Goal: Task Accomplishment & Management: Manage account settings

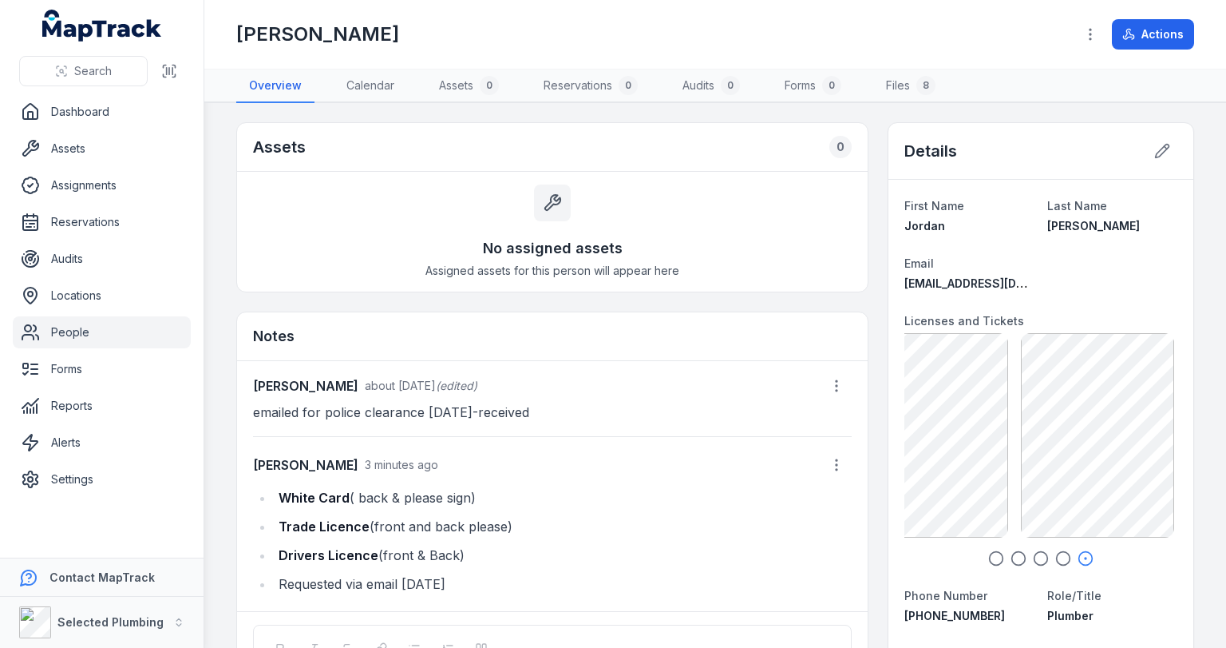
click at [70, 328] on link "People" at bounding box center [102, 332] width 178 height 32
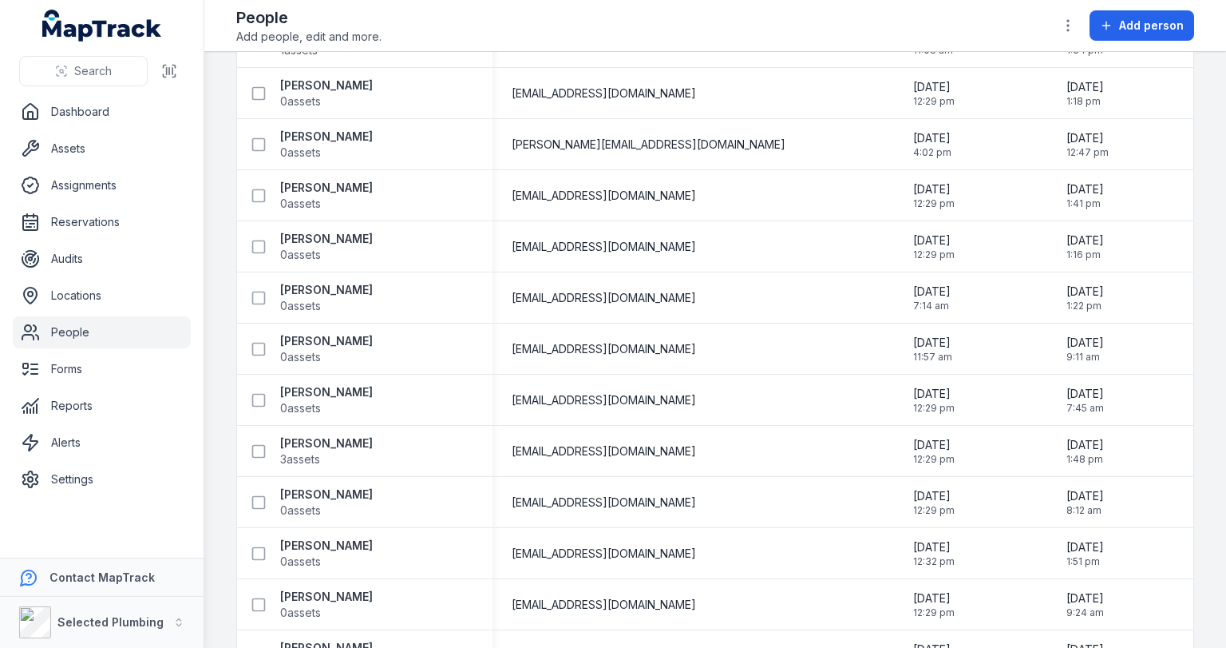
scroll to position [2300, 0]
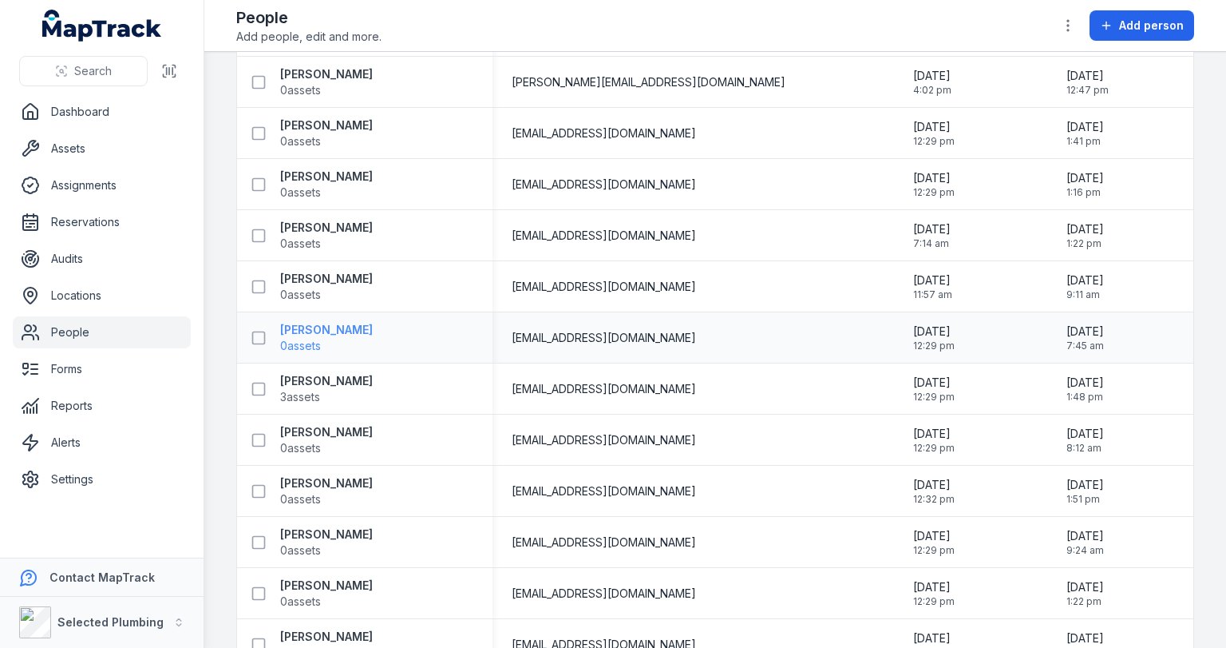
click at [299, 332] on strong "[PERSON_NAME]" at bounding box center [326, 330] width 93 height 16
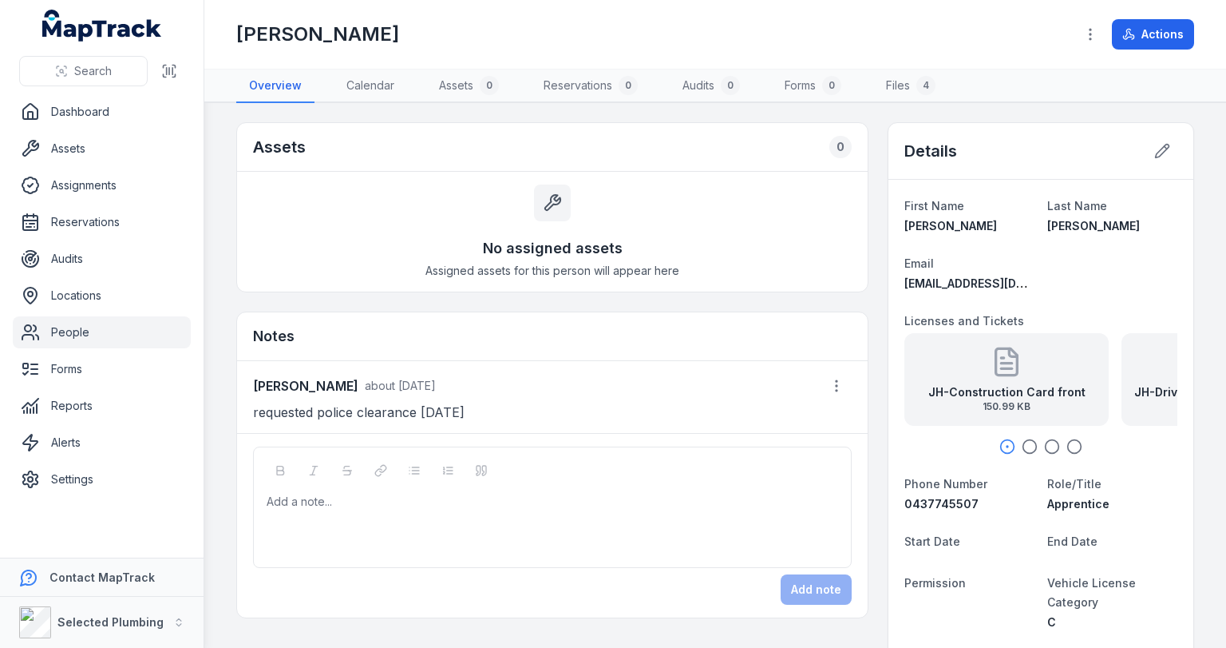
click at [1022, 442] on icon "button" at bounding box center [1030, 446] width 16 height 16
click at [1044, 444] on icon "button" at bounding box center [1052, 446] width 16 height 16
click at [1000, 443] on icon "button" at bounding box center [1008, 446] width 16 height 16
click at [1044, 443] on icon "button" at bounding box center [1052, 446] width 16 height 16
click at [1067, 442] on icon "button" at bounding box center [1075, 446] width 16 height 16
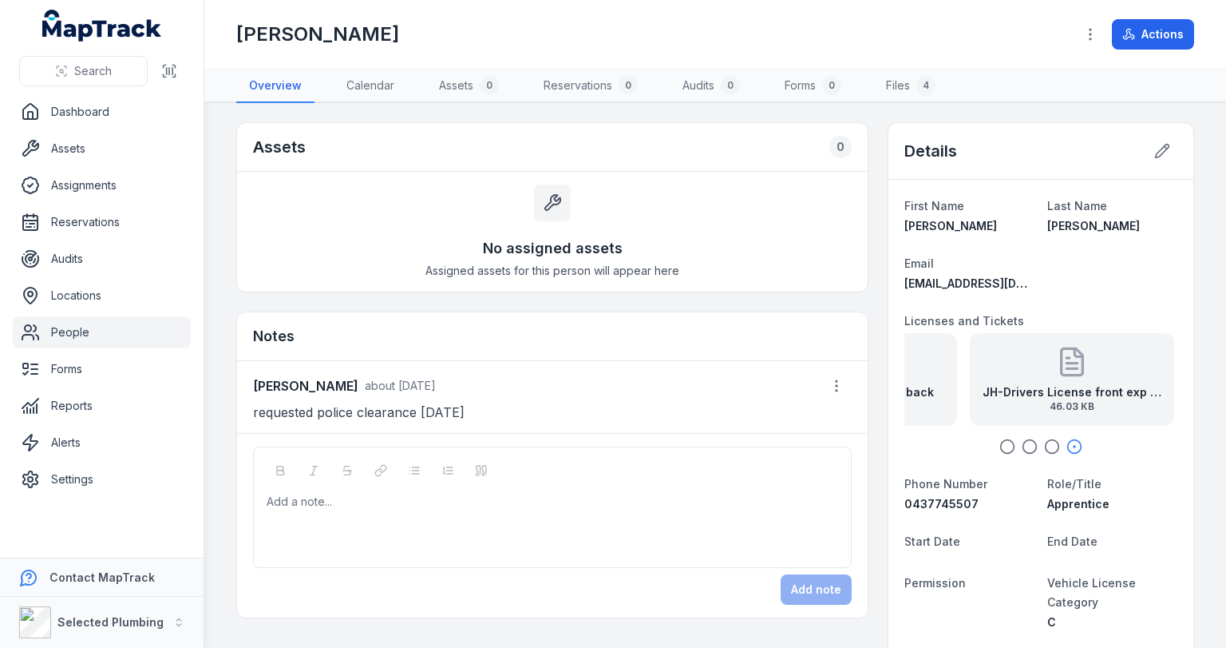
click at [301, 493] on div at bounding box center [552, 501] width 571 height 16
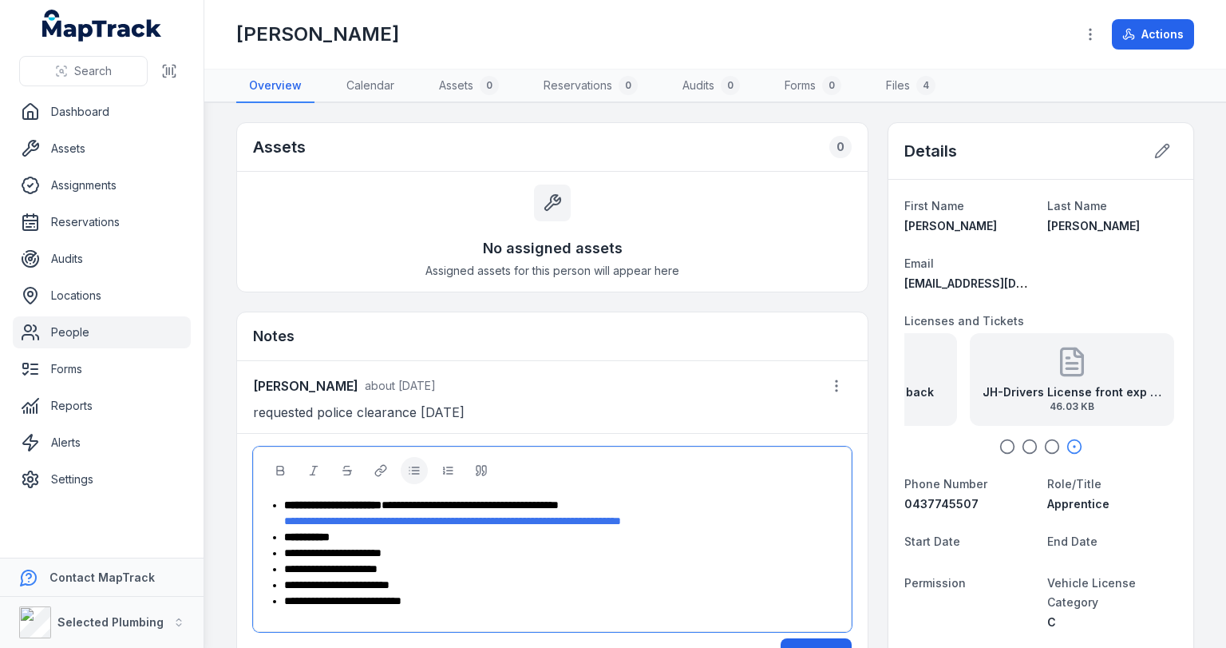
scroll to position [256, 0]
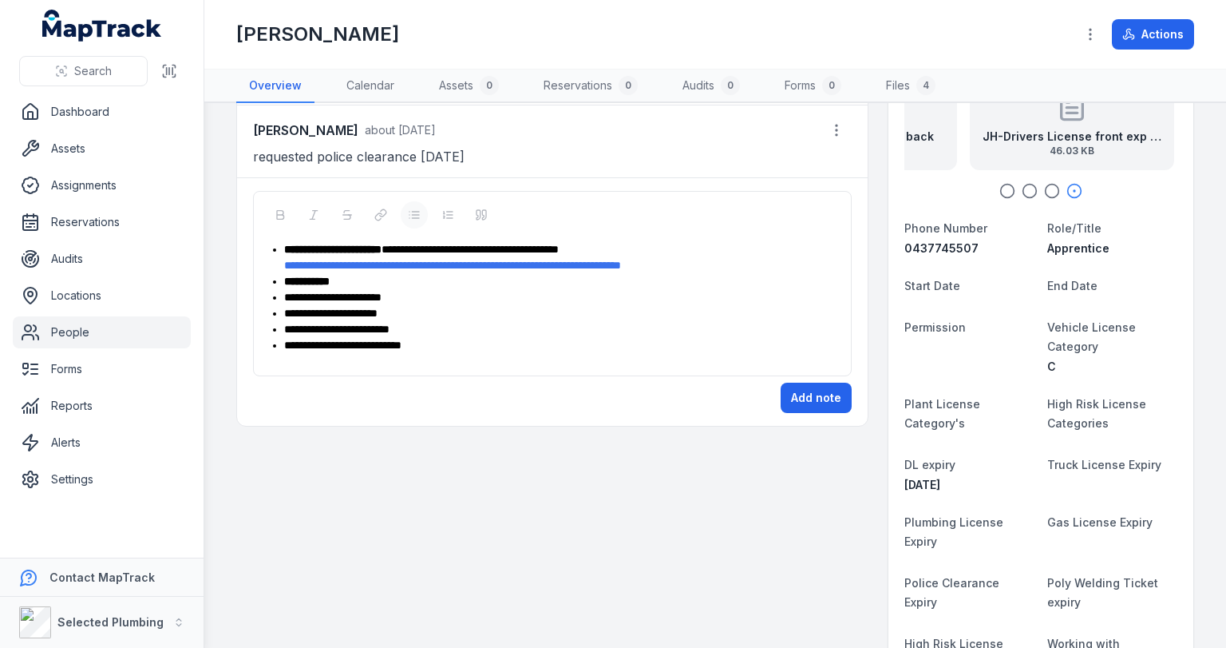
click at [438, 340] on div "**********" at bounding box center [561, 345] width 554 height 16
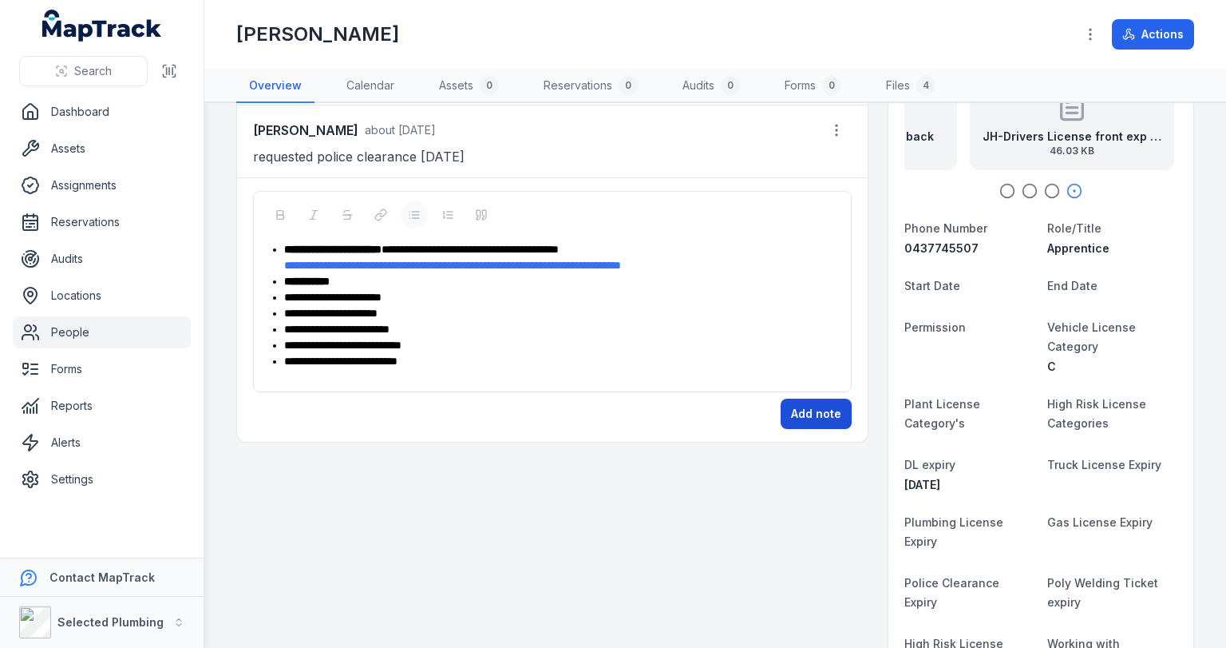
click at [812, 410] on button "Add note" at bounding box center [816, 413] width 71 height 30
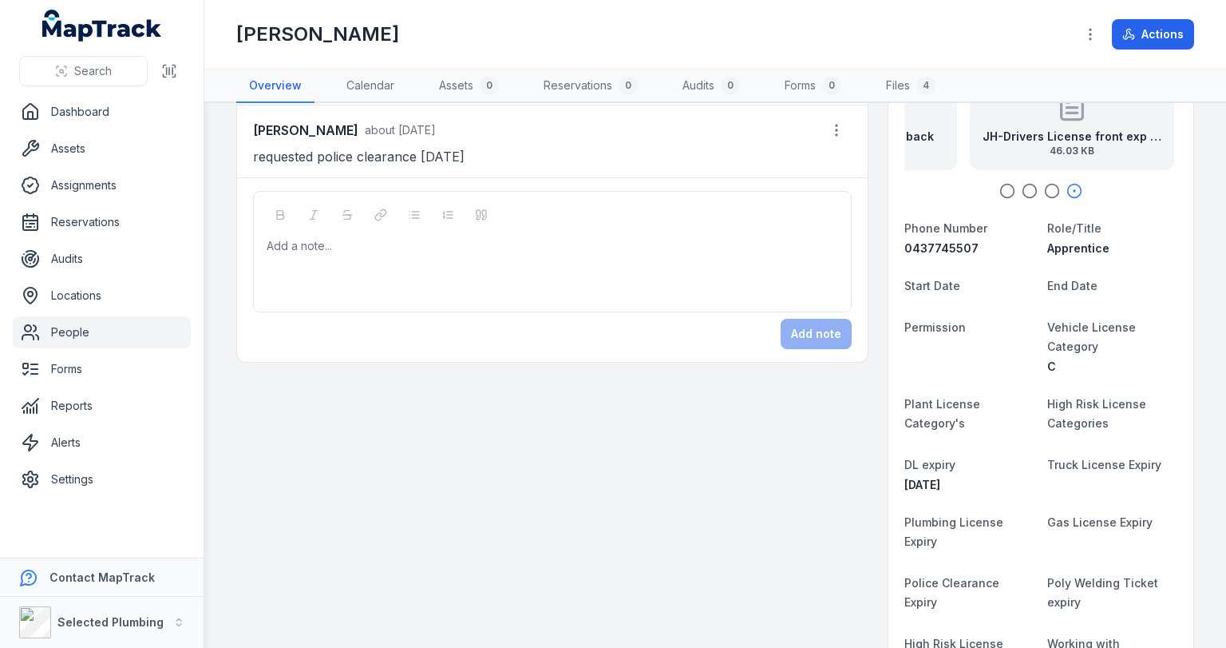
scroll to position [51, 0]
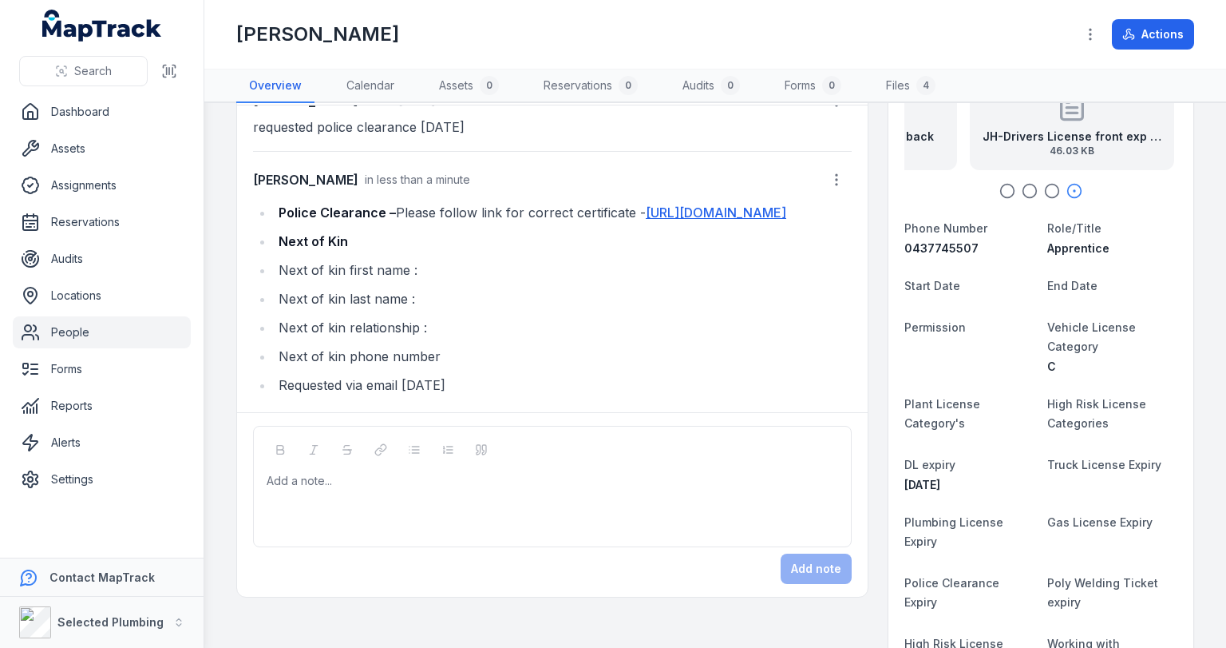
click at [57, 327] on link "People" at bounding box center [102, 332] width 178 height 32
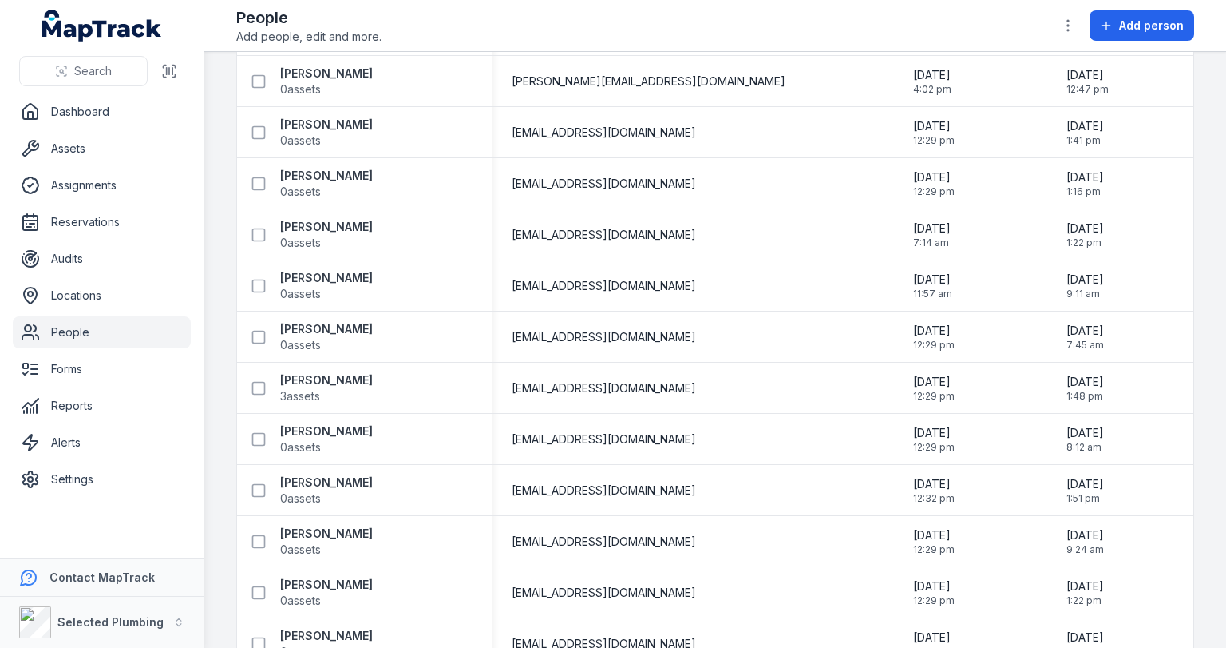
scroll to position [2363, 0]
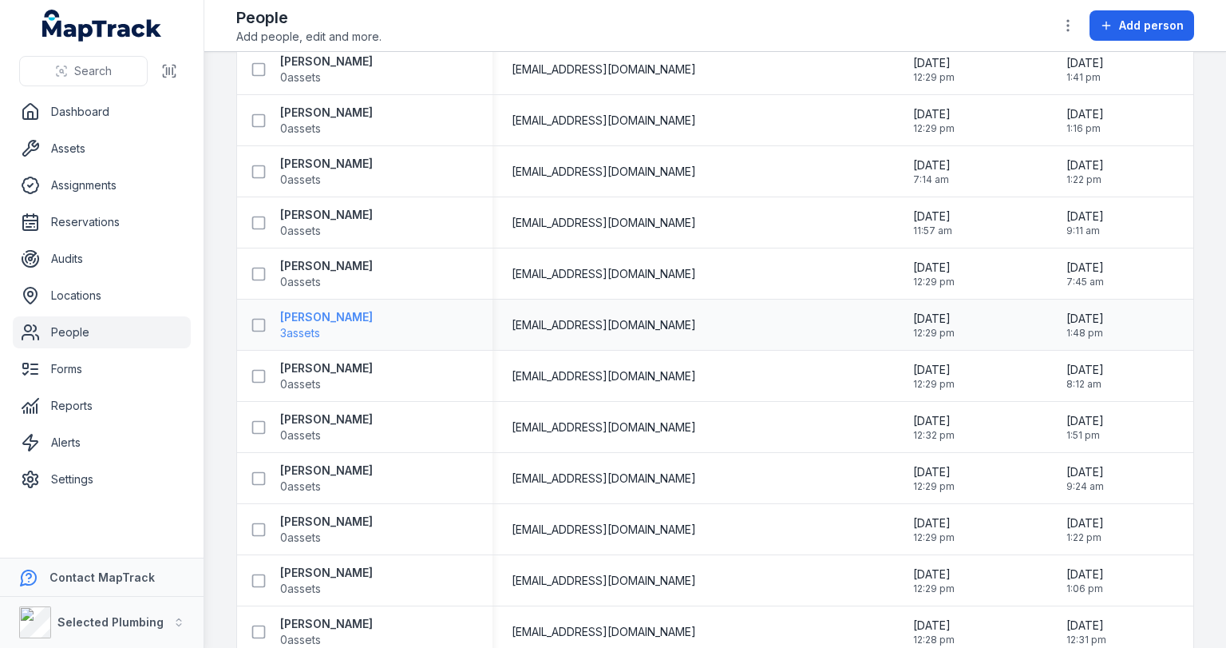
click at [333, 316] on strong "[PERSON_NAME]" at bounding box center [326, 317] width 93 height 16
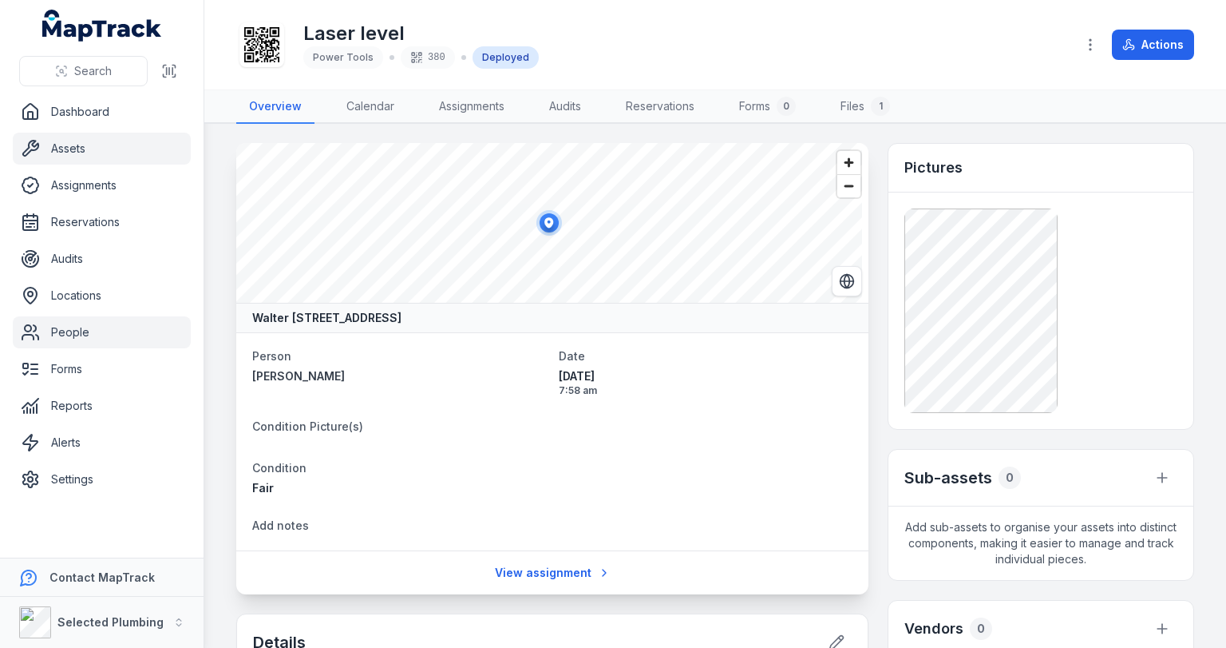
click at [53, 319] on link "People" at bounding box center [102, 332] width 178 height 32
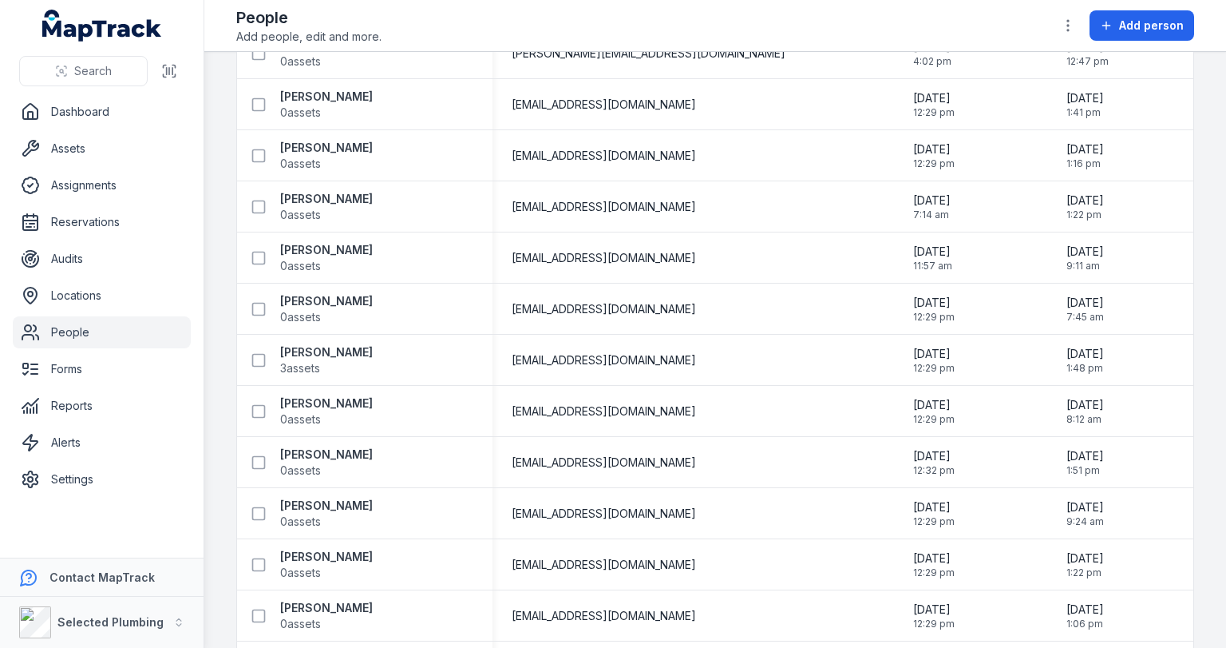
scroll to position [2363, 0]
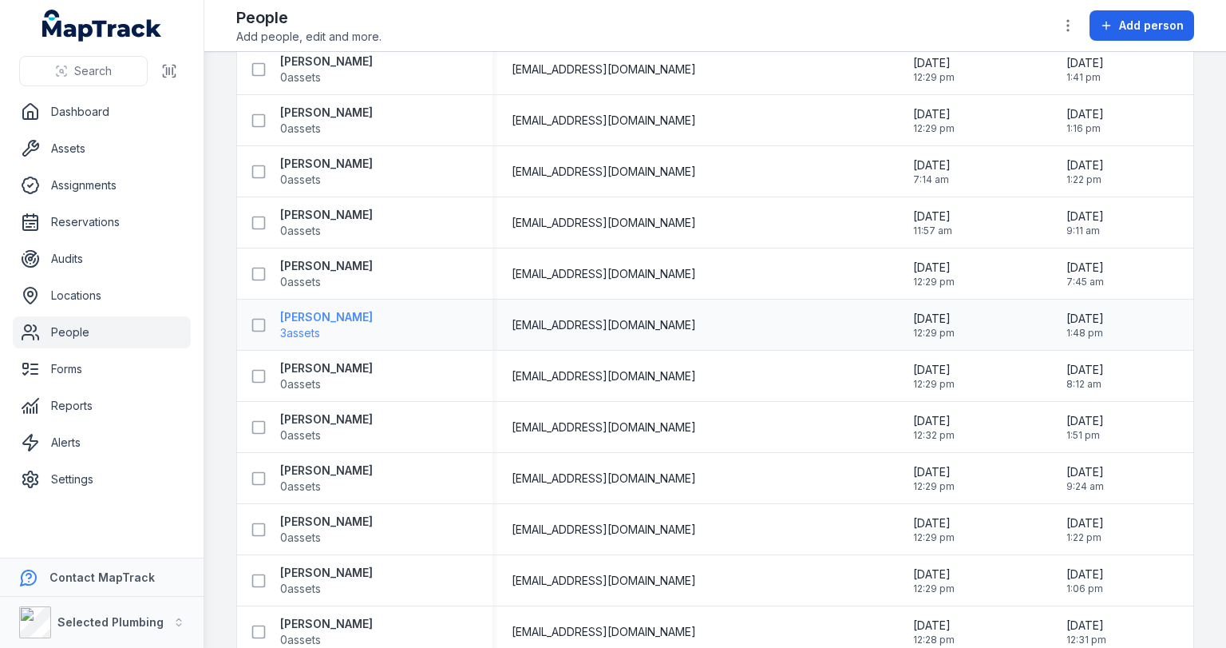
click at [350, 316] on strong "[PERSON_NAME]" at bounding box center [326, 317] width 93 height 16
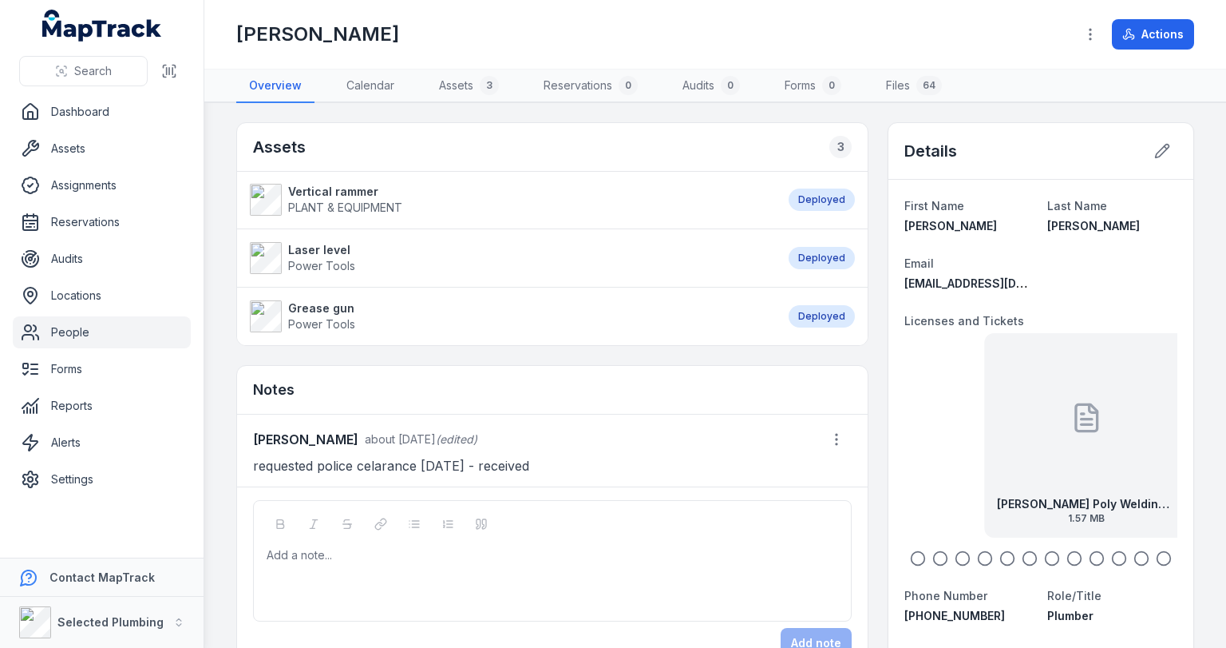
drag, startPoint x: 949, startPoint y: 437, endPoint x: 1061, endPoint y: 442, distance: 112.7
click at [1067, 442] on div "[PERSON_NAME] Poly Welding [DATE] 1.57 MB" at bounding box center [1086, 435] width 204 height 204
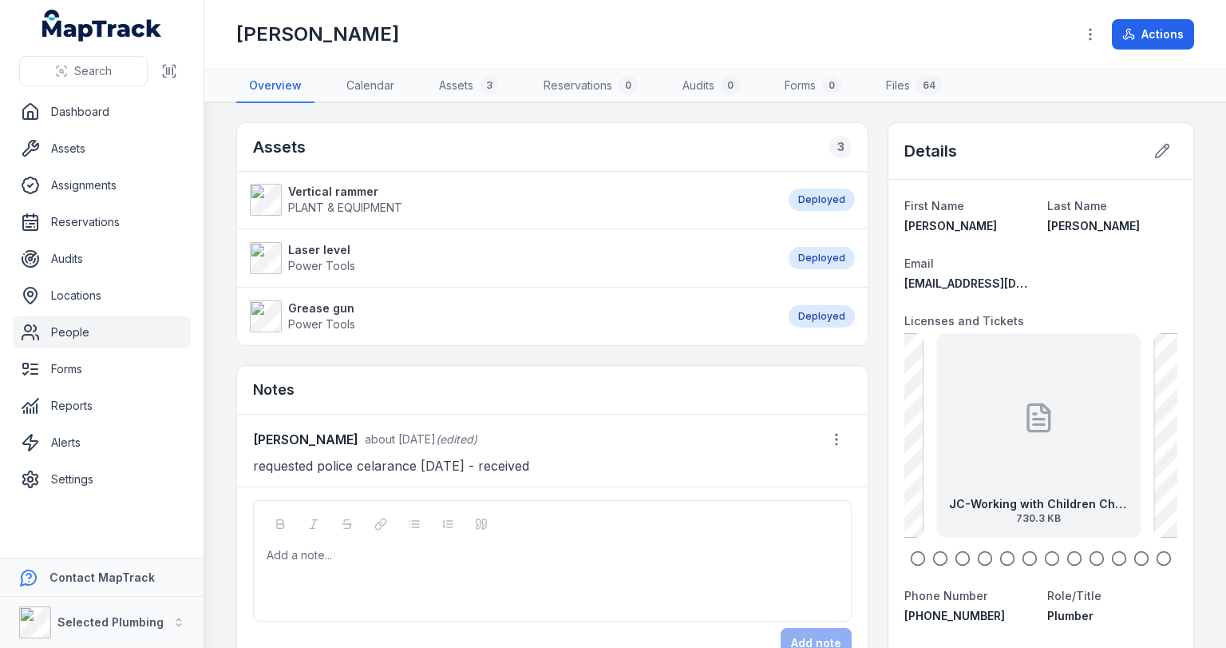
drag, startPoint x: 1076, startPoint y: 456, endPoint x: 973, endPoint y: 452, distance: 103.9
click at [989, 452] on div "JC-Working with Children Check [DATE] 730.3 KB" at bounding box center [1039, 435] width 204 height 204
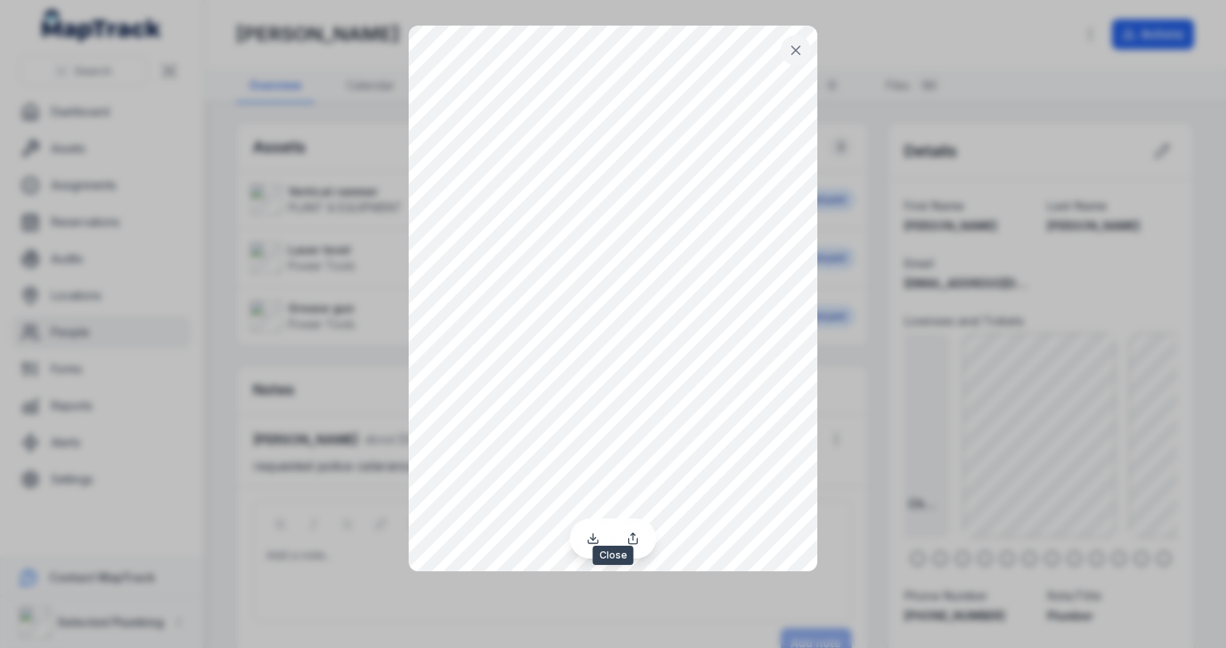
click at [795, 48] on icon at bounding box center [796, 50] width 16 height 16
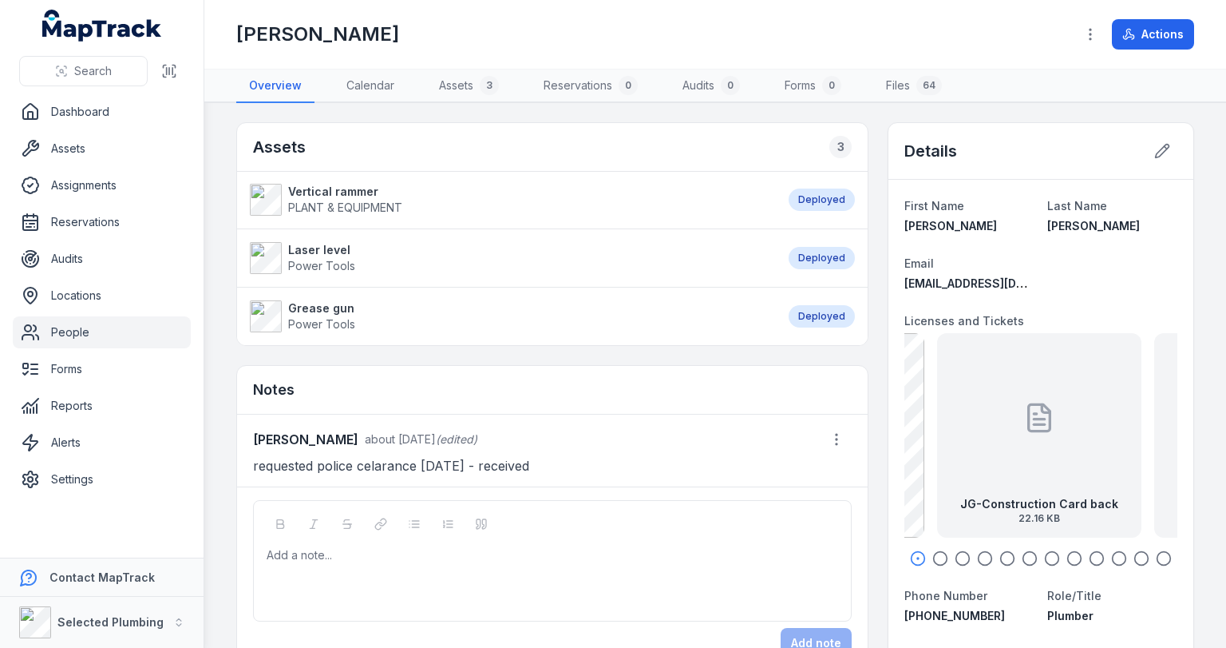
click at [1040, 414] on icon at bounding box center [1040, 418] width 32 height 32
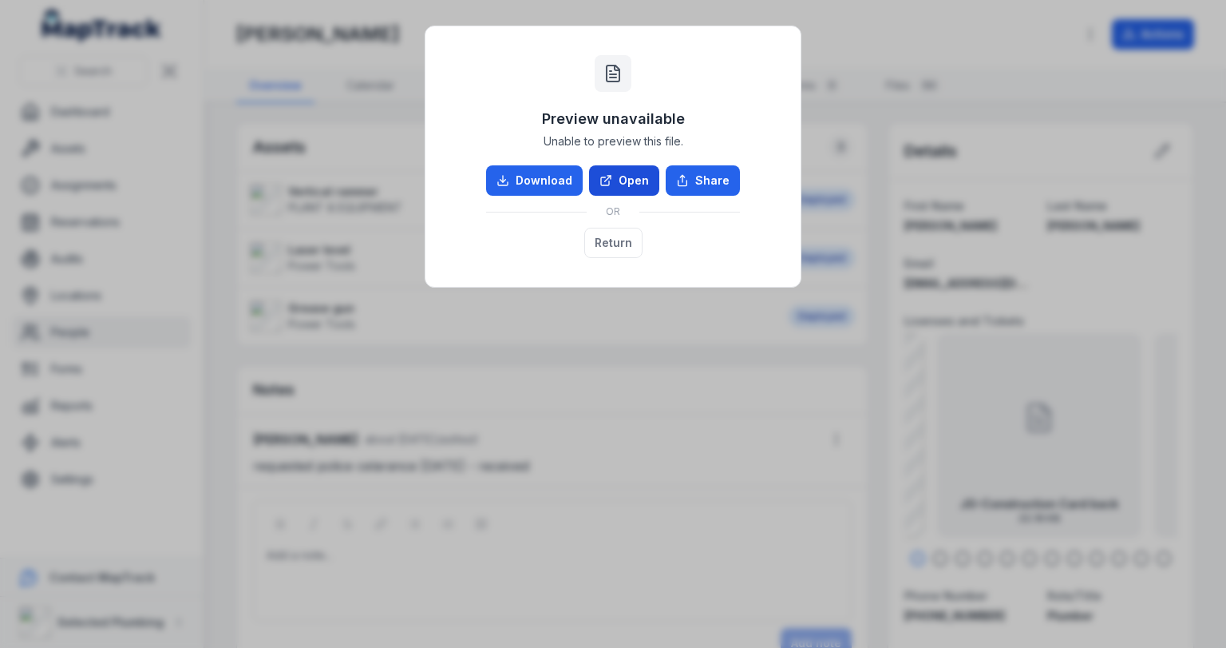
click at [636, 180] on link "Open" at bounding box center [624, 180] width 70 height 30
click at [608, 241] on button "Return" at bounding box center [613, 243] width 58 height 30
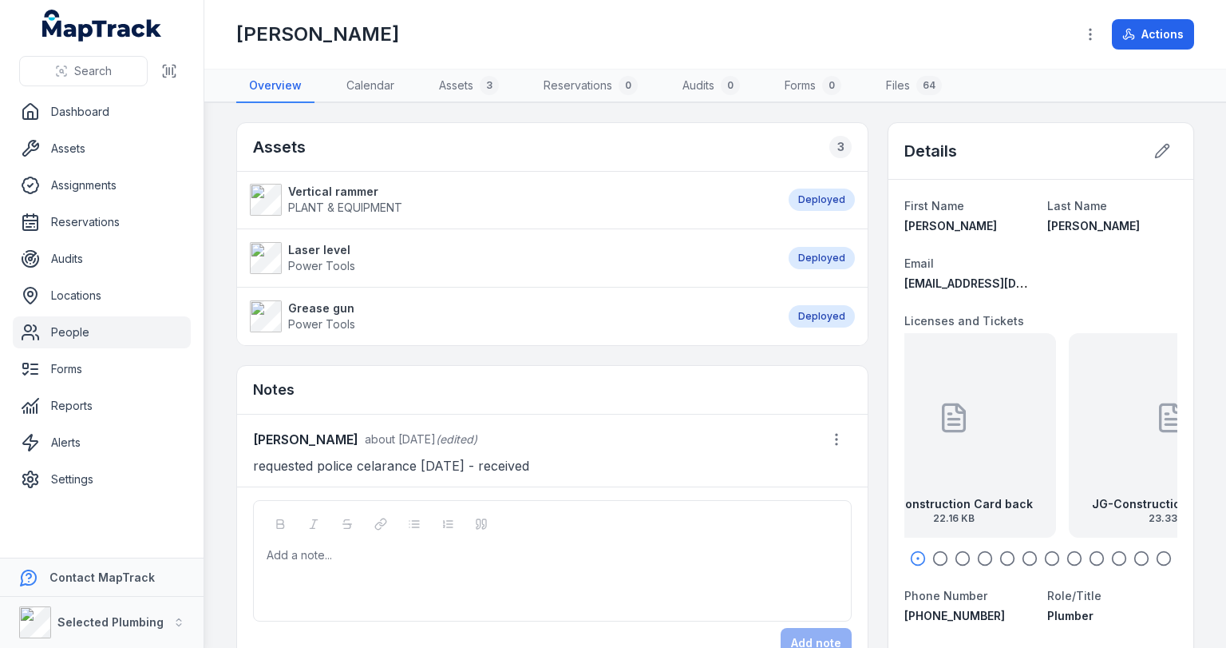
drag, startPoint x: 1099, startPoint y: 390, endPoint x: 949, endPoint y: 399, distance: 151.2
click at [987, 396] on div "JG-Construction Card back 22.16 KB" at bounding box center [954, 435] width 204 height 204
drag, startPoint x: 1056, startPoint y: 395, endPoint x: 944, endPoint y: 406, distance: 113.1
click at [944, 406] on div "JG-Construction Card front 23.33 KB" at bounding box center [1039, 435] width 204 height 204
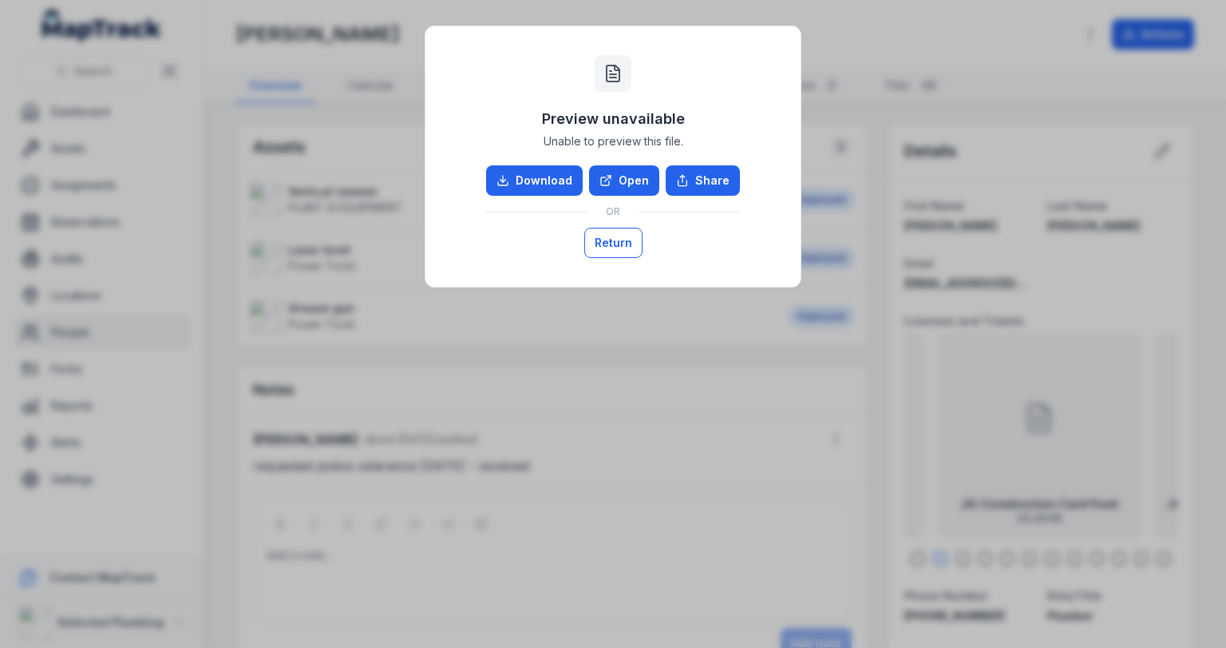
click at [619, 240] on button "Return" at bounding box center [613, 243] width 58 height 30
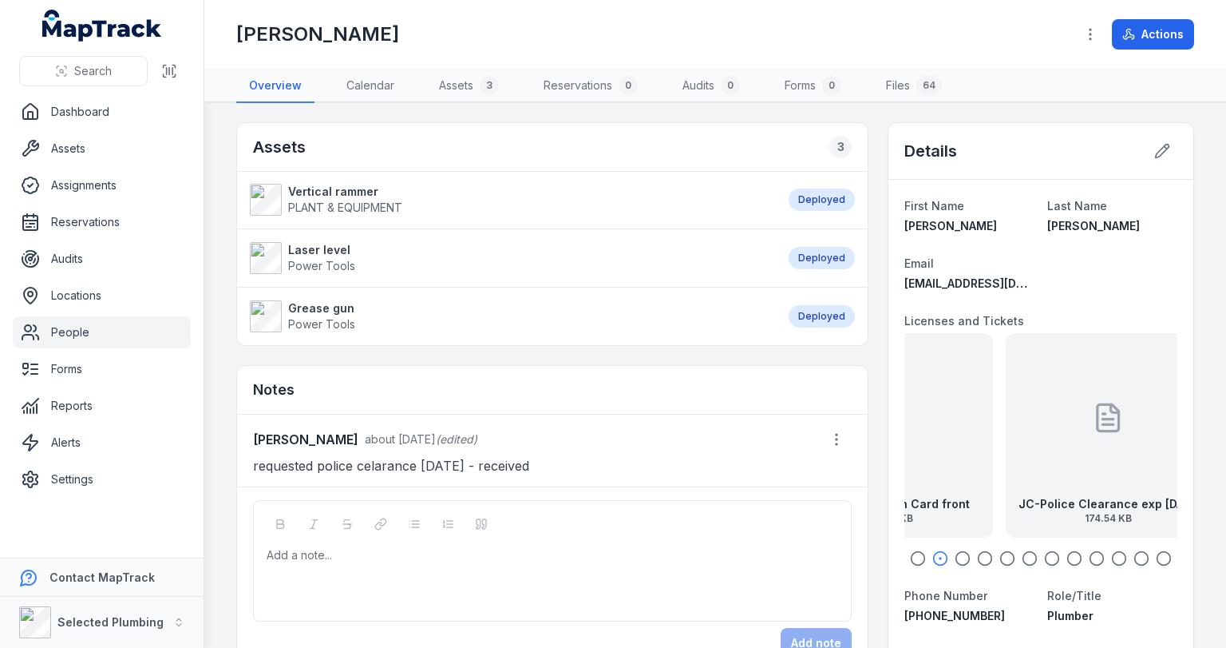
drag, startPoint x: 1095, startPoint y: 399, endPoint x: 933, endPoint y: 414, distance: 163.5
click at [933, 414] on div "JG-Construction Card front 23.33 KB" at bounding box center [891, 435] width 204 height 204
drag, startPoint x: 1080, startPoint y: 410, endPoint x: 871, endPoint y: 418, distance: 209.3
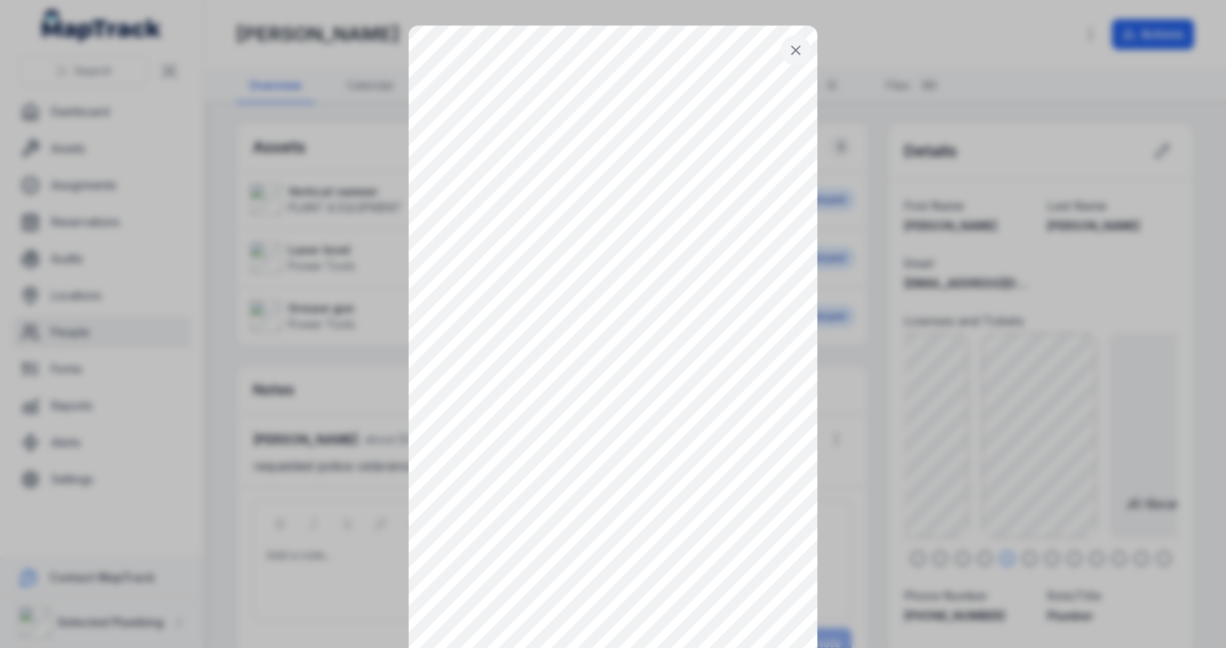
click at [790, 44] on icon at bounding box center [796, 50] width 16 height 16
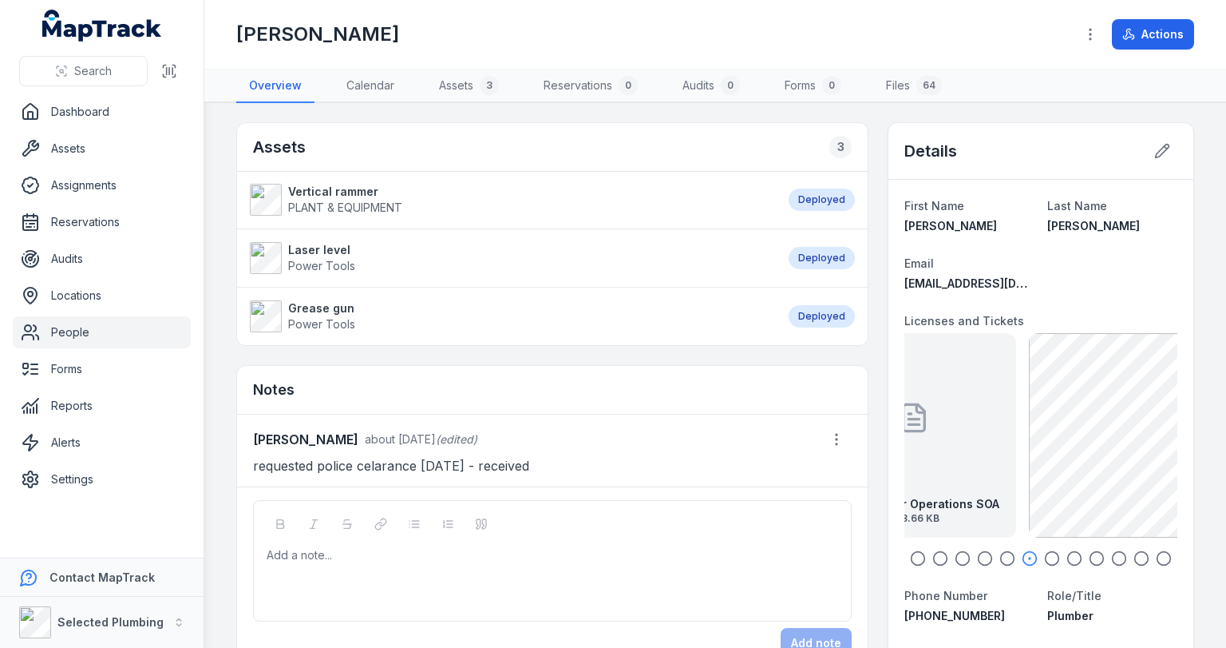
drag, startPoint x: 1060, startPoint y: 431, endPoint x: 927, endPoint y: 431, distance: 133.3
click at [927, 431] on div "JC-Excavator Operations SOA 783.66 KB" at bounding box center [914, 435] width 204 height 204
drag, startPoint x: 1082, startPoint y: 443, endPoint x: 923, endPoint y: 450, distance: 159.0
click at [926, 450] on div "JC-Superviserd Worker Public Transport SOA Certificate 365.59 KB" at bounding box center [918, 435] width 204 height 204
drag, startPoint x: 1073, startPoint y: 424, endPoint x: 874, endPoint y: 423, distance: 198.8
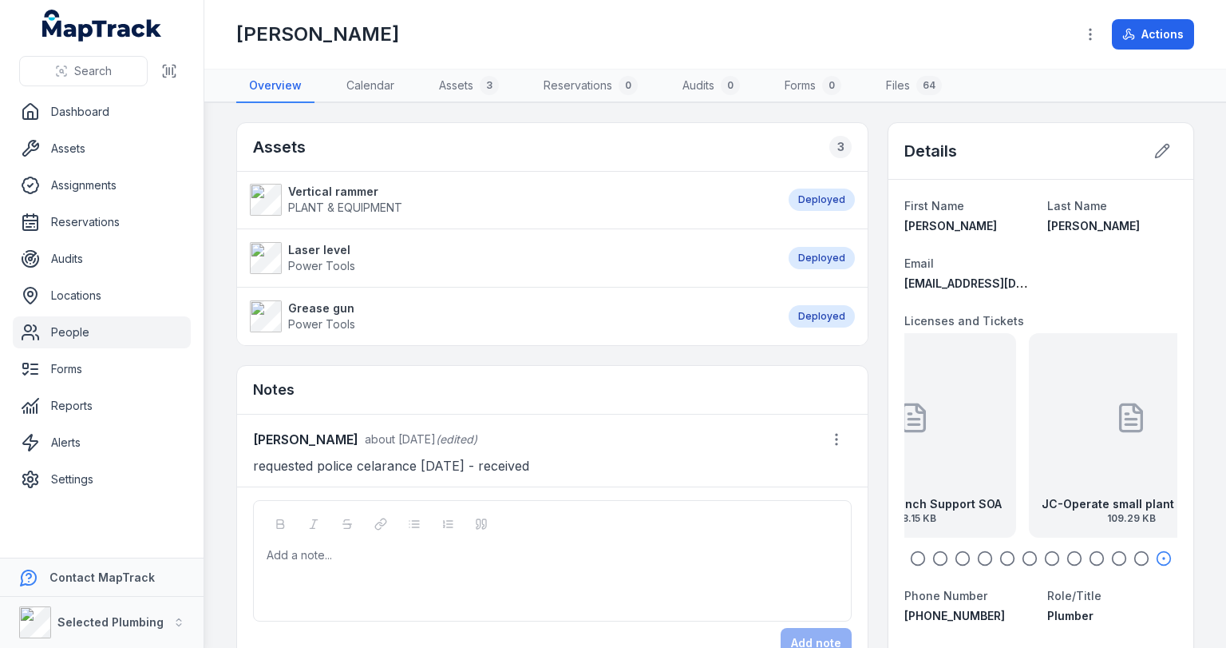
drag, startPoint x: 1081, startPoint y: 422, endPoint x: 869, endPoint y: 426, distance: 212.4
drag, startPoint x: 1076, startPoint y: 414, endPoint x: 923, endPoint y: 422, distance: 153.5
click at [923, 422] on div "JC-Front End Loader SOA 122.7 KB" at bounding box center [938, 435] width 204 height 204
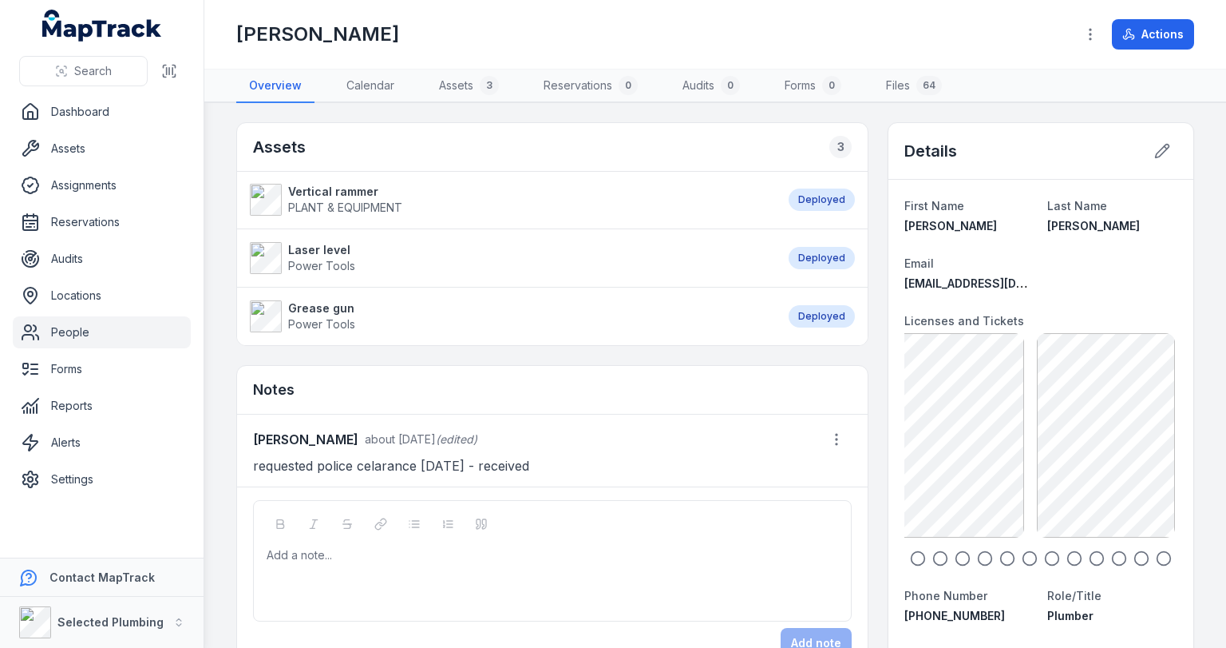
click at [386, 540] on div "Add a note..." at bounding box center [552, 560] width 599 height 121
click at [435, 569] on span "**********" at bounding box center [382, 574] width 105 height 11
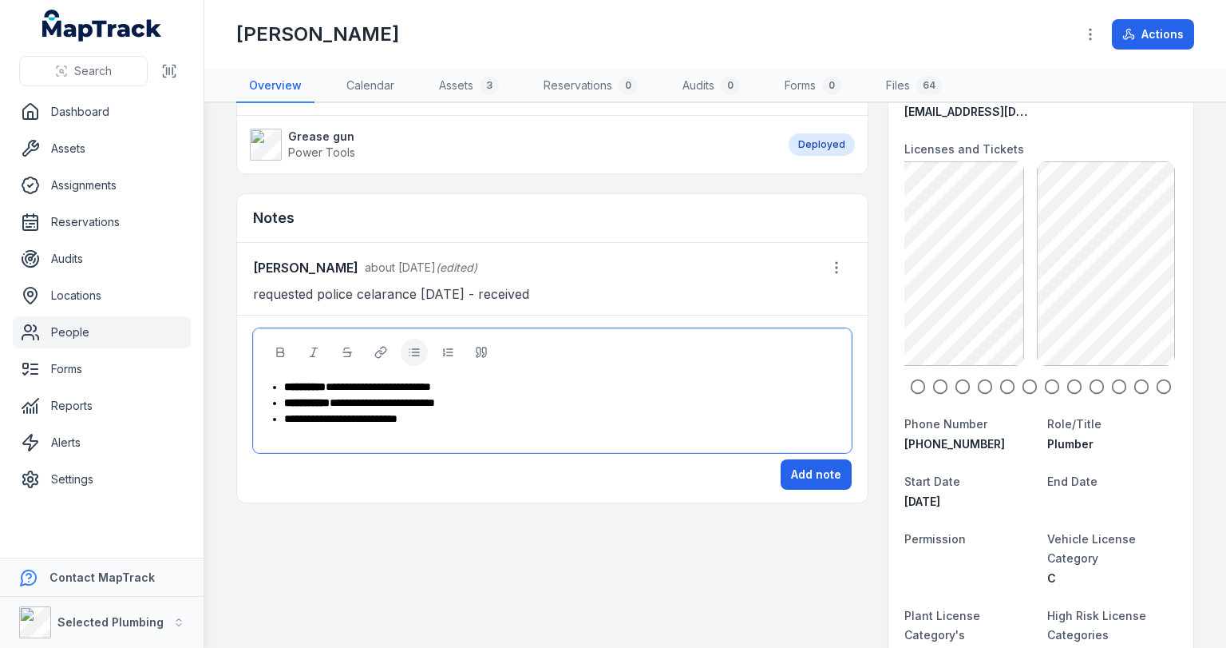
scroll to position [256, 0]
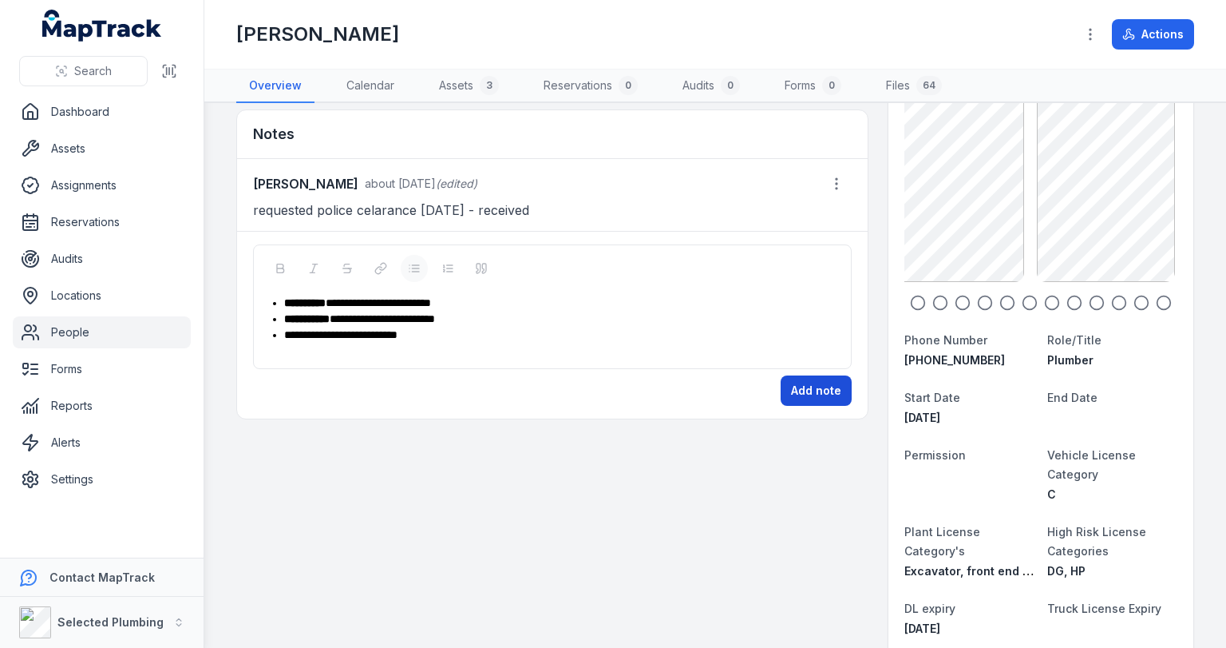
click at [794, 386] on button "Add note" at bounding box center [816, 390] width 71 height 30
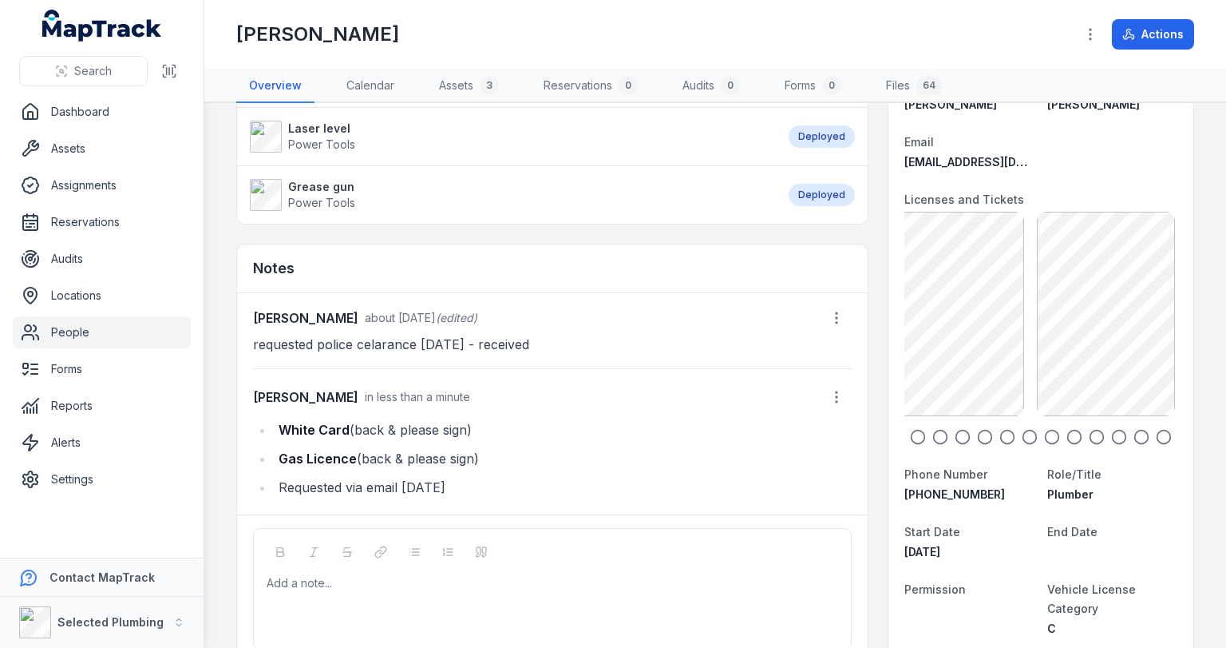
scroll to position [0, 0]
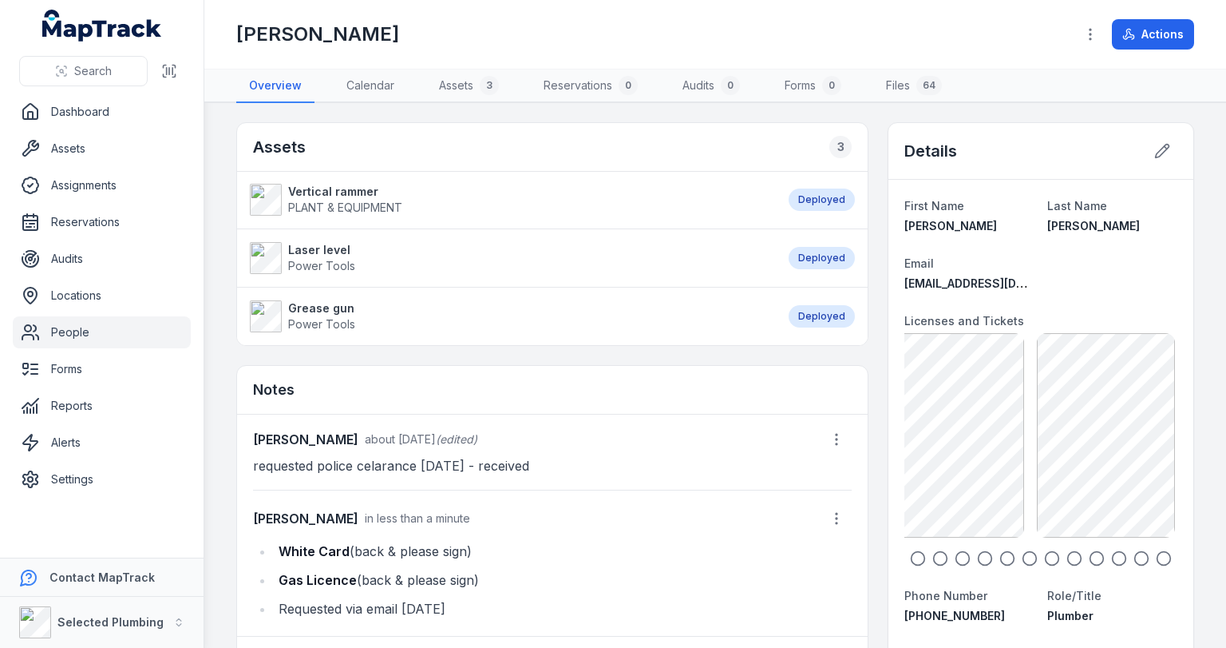
click at [70, 329] on link "People" at bounding box center [102, 332] width 178 height 32
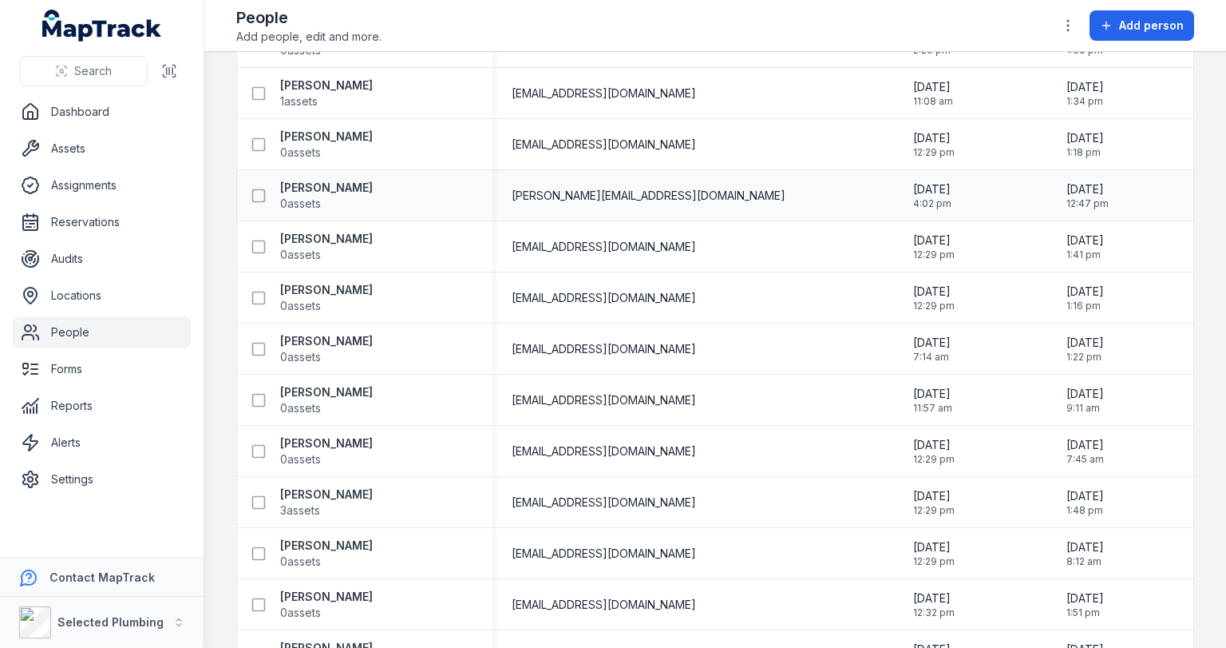
scroll to position [2236, 0]
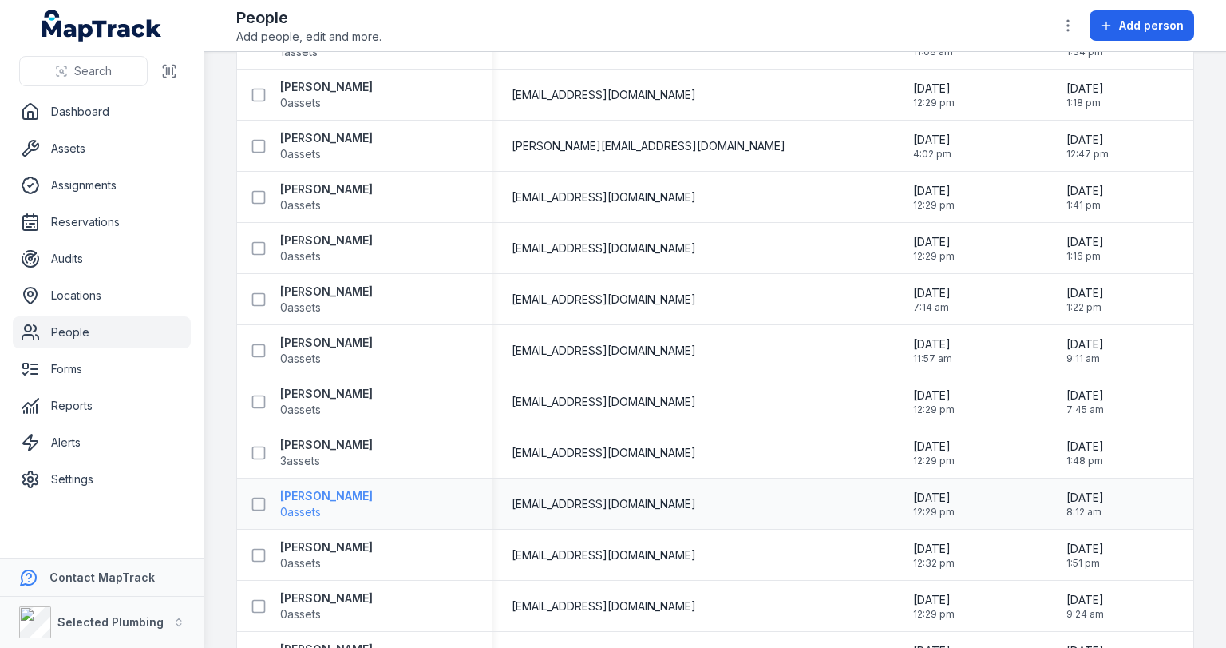
click at [312, 492] on strong "[PERSON_NAME]" at bounding box center [326, 496] width 93 height 16
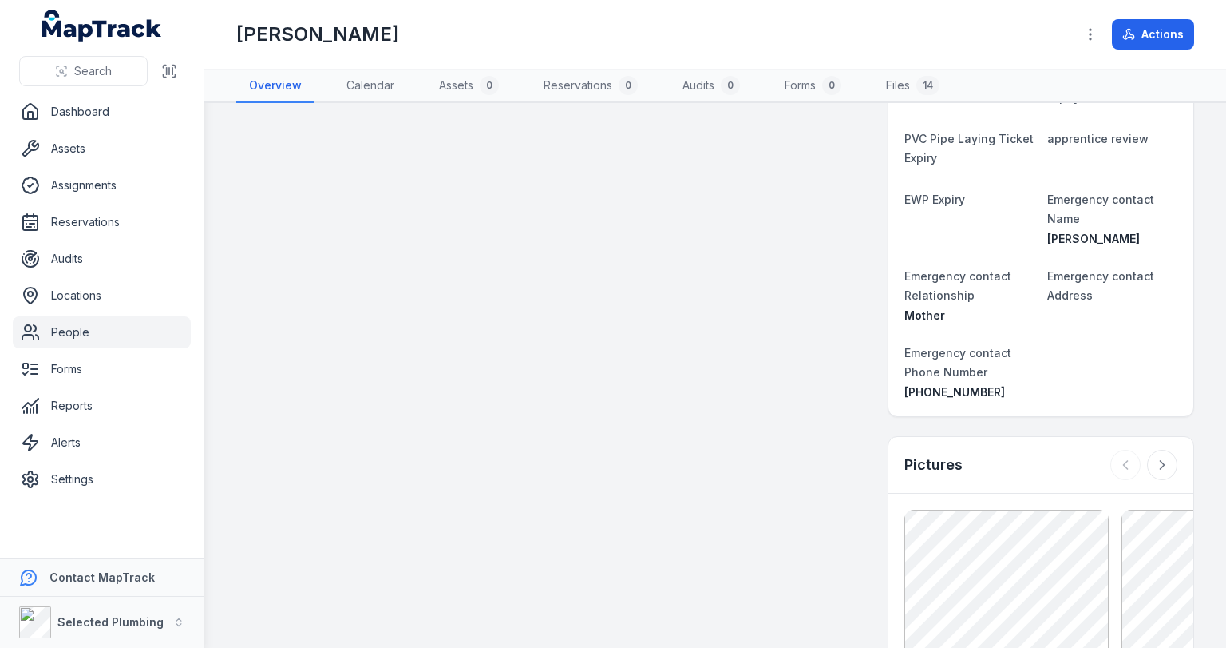
scroll to position [1022, 0]
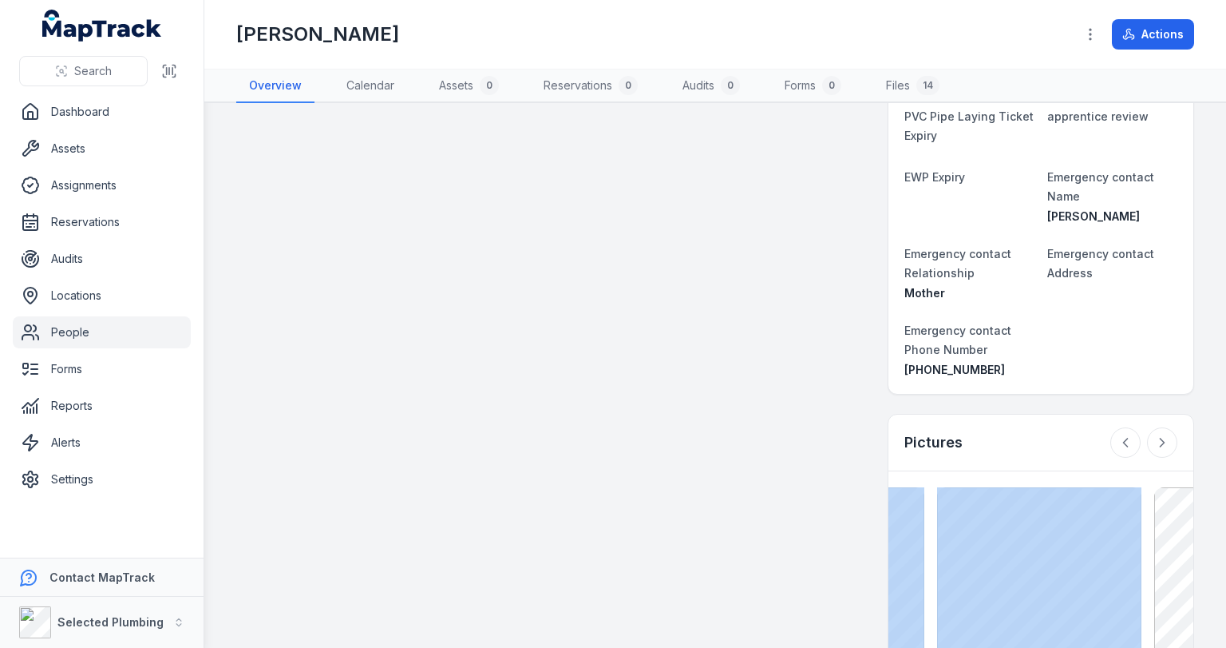
click at [1113, 538] on main "Assets 0 No assigned assets Assigned assets for this person will appear here No…" at bounding box center [715, 375] width 1022 height 545
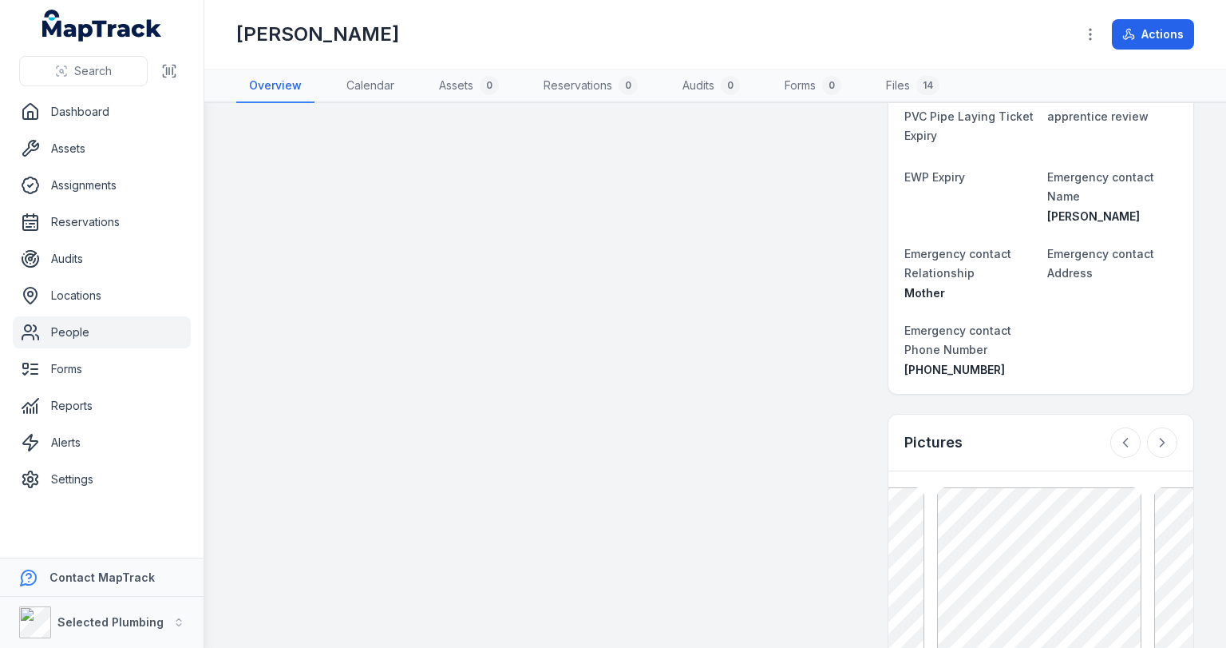
click at [1131, 427] on div at bounding box center [1144, 442] width 67 height 30
click at [1048, 425] on div "Pictures" at bounding box center [1041, 442] width 305 height 57
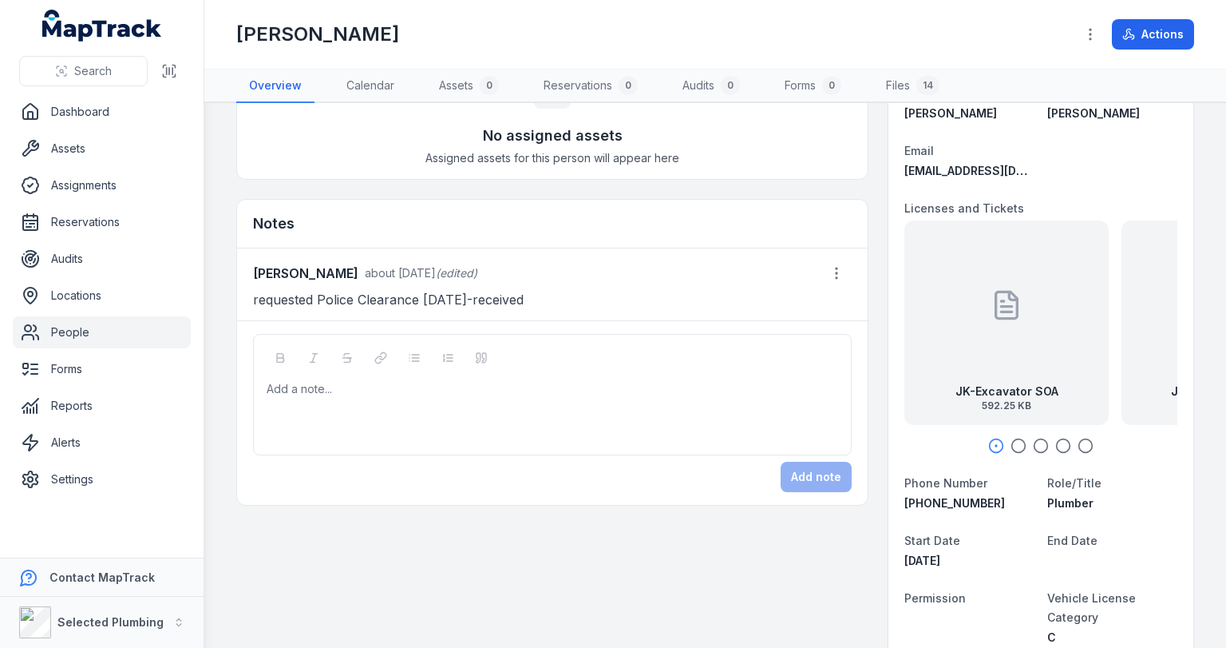
scroll to position [0, 0]
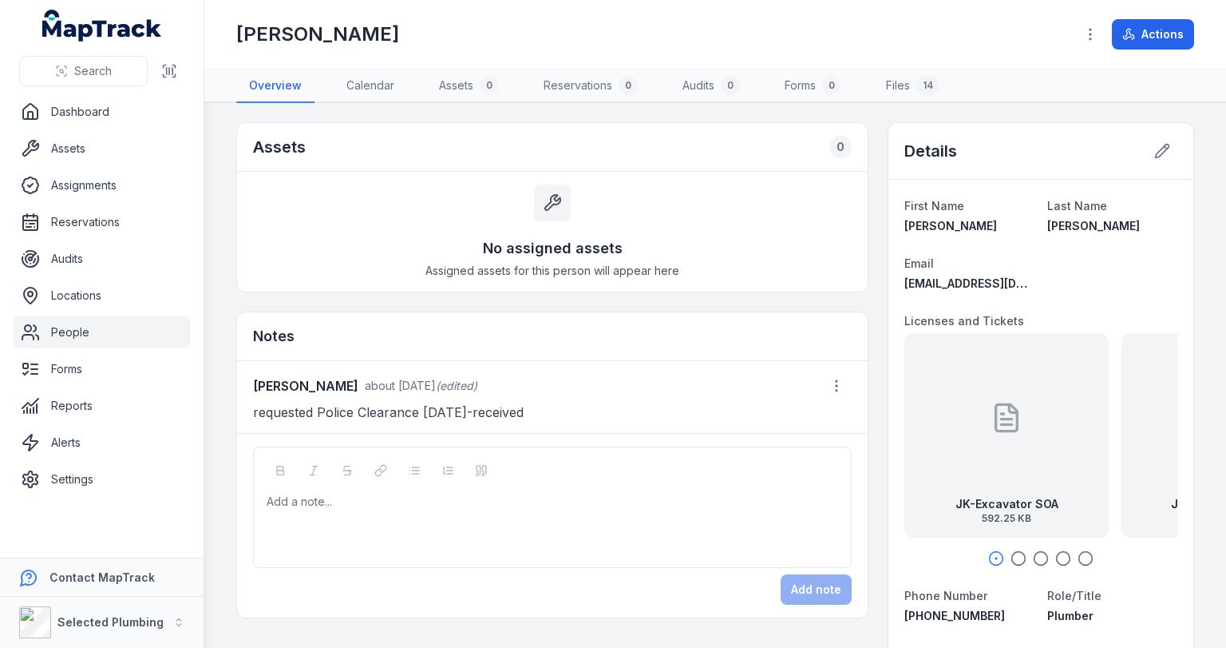
click at [1012, 554] on icon "button" at bounding box center [1019, 558] width 16 height 16
click at [1033, 554] on icon "button" at bounding box center [1041, 558] width 16 height 16
click at [1056, 554] on icon "button" at bounding box center [1064, 558] width 16 height 16
click at [1079, 554] on icon "button" at bounding box center [1086, 558] width 16 height 16
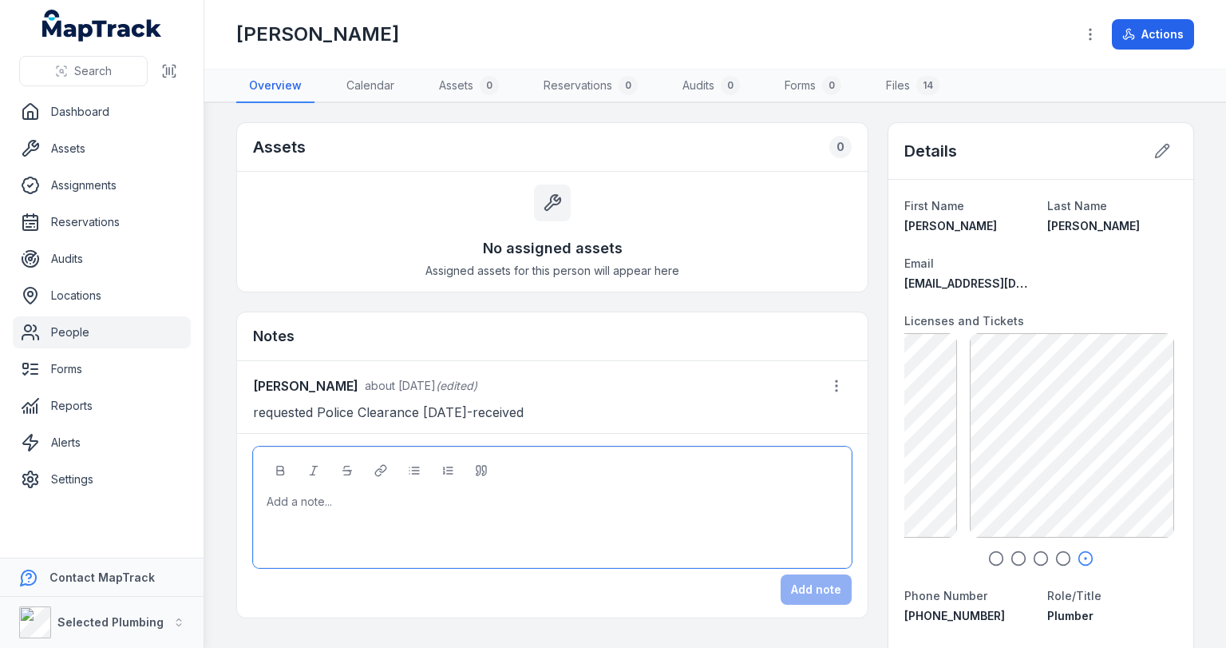
click at [343, 500] on div at bounding box center [552, 501] width 571 height 16
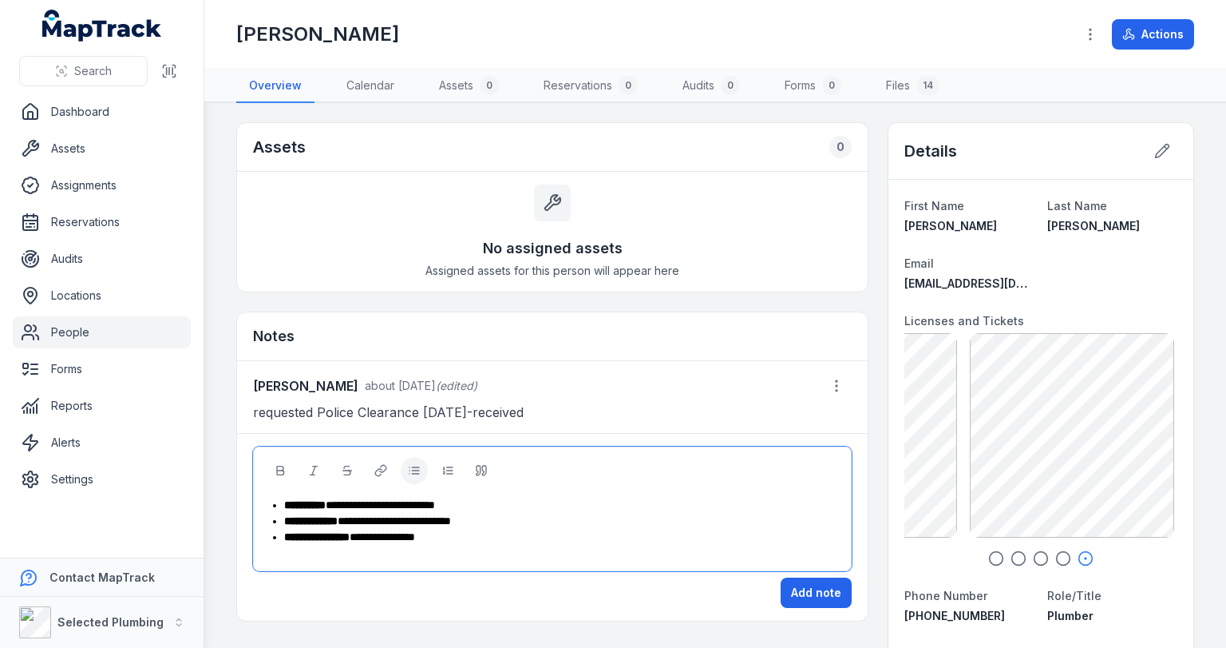
click at [415, 533] on span "**********" at bounding box center [382, 536] width 65 height 11
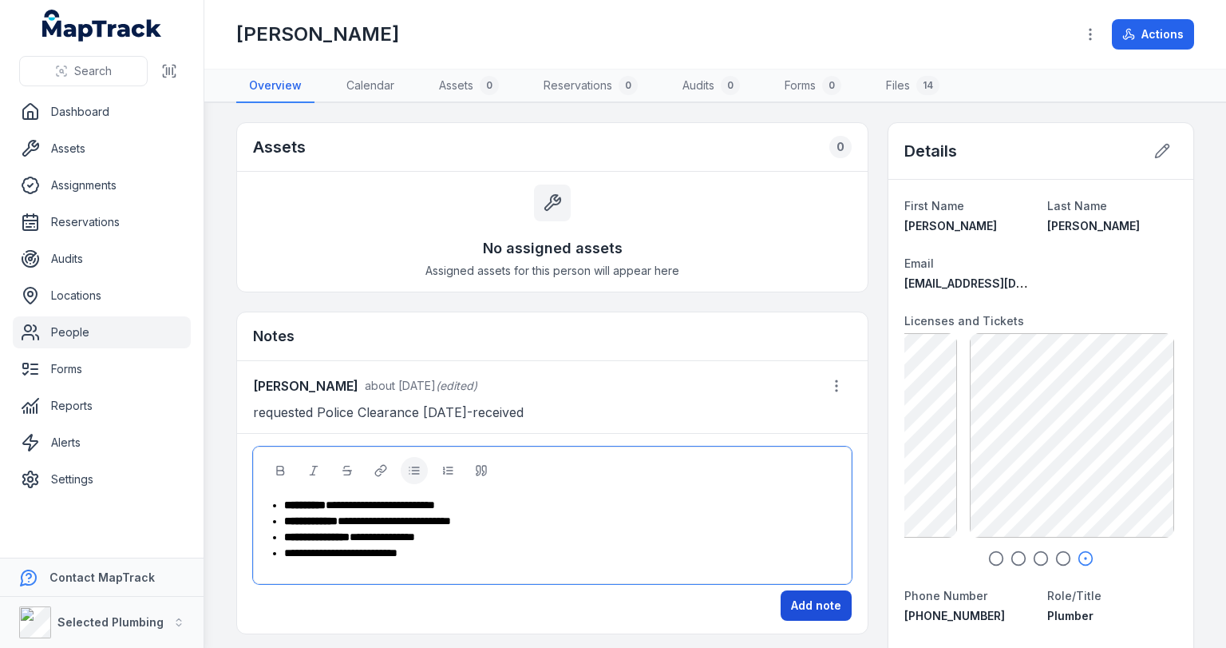
click at [795, 594] on button "Add note" at bounding box center [816, 605] width 71 height 30
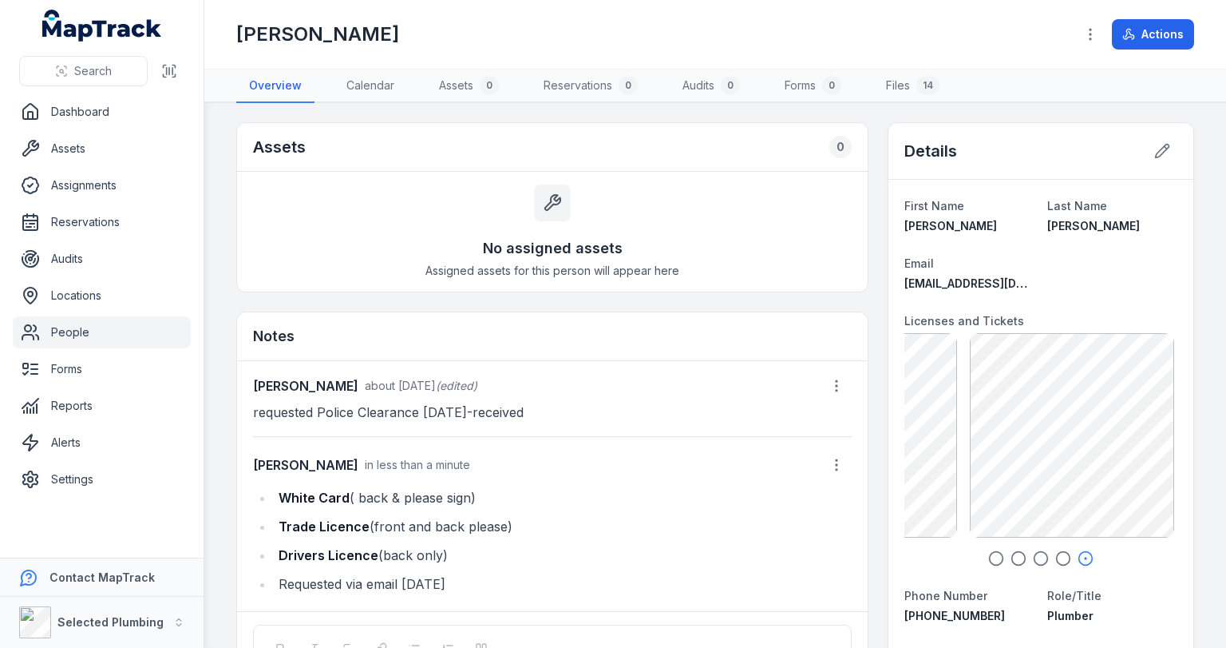
click at [81, 331] on link "People" at bounding box center [102, 332] width 178 height 32
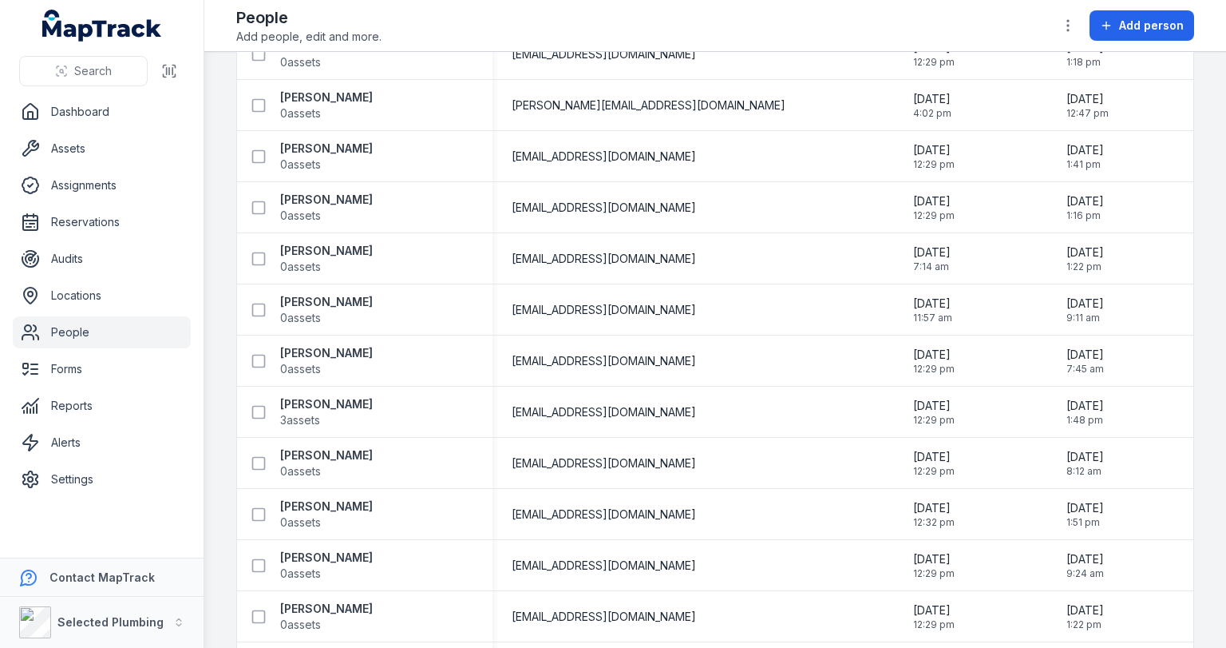
scroll to position [2404, 0]
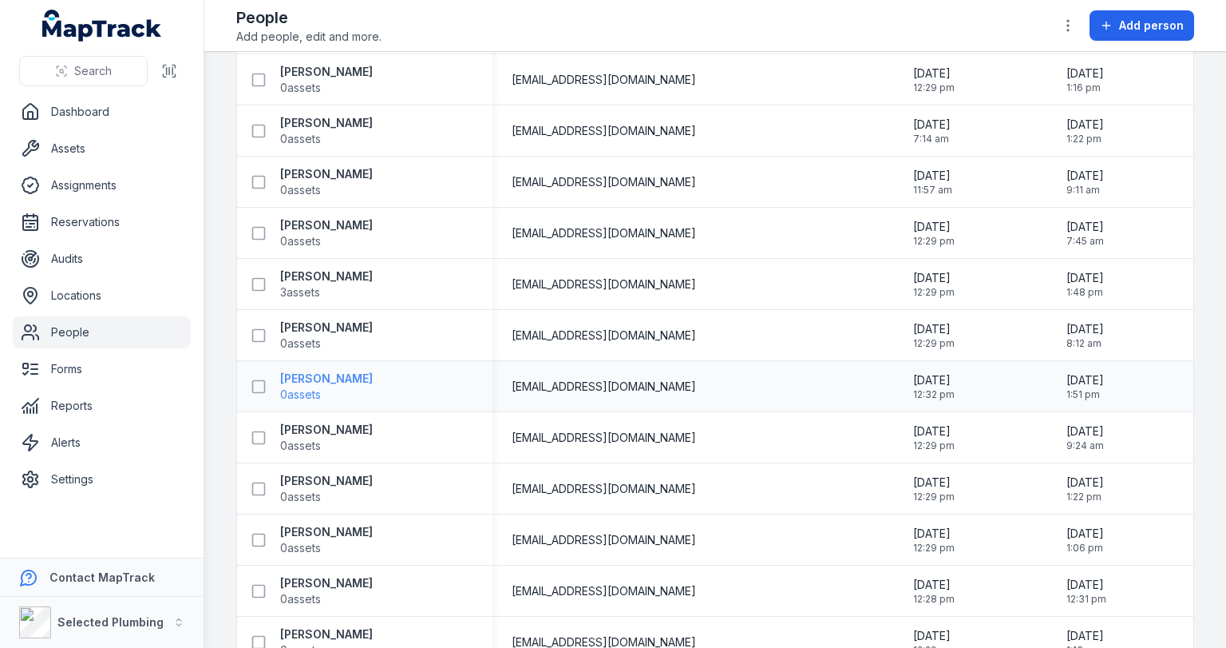
click at [332, 376] on strong "[PERSON_NAME]" at bounding box center [326, 378] width 93 height 16
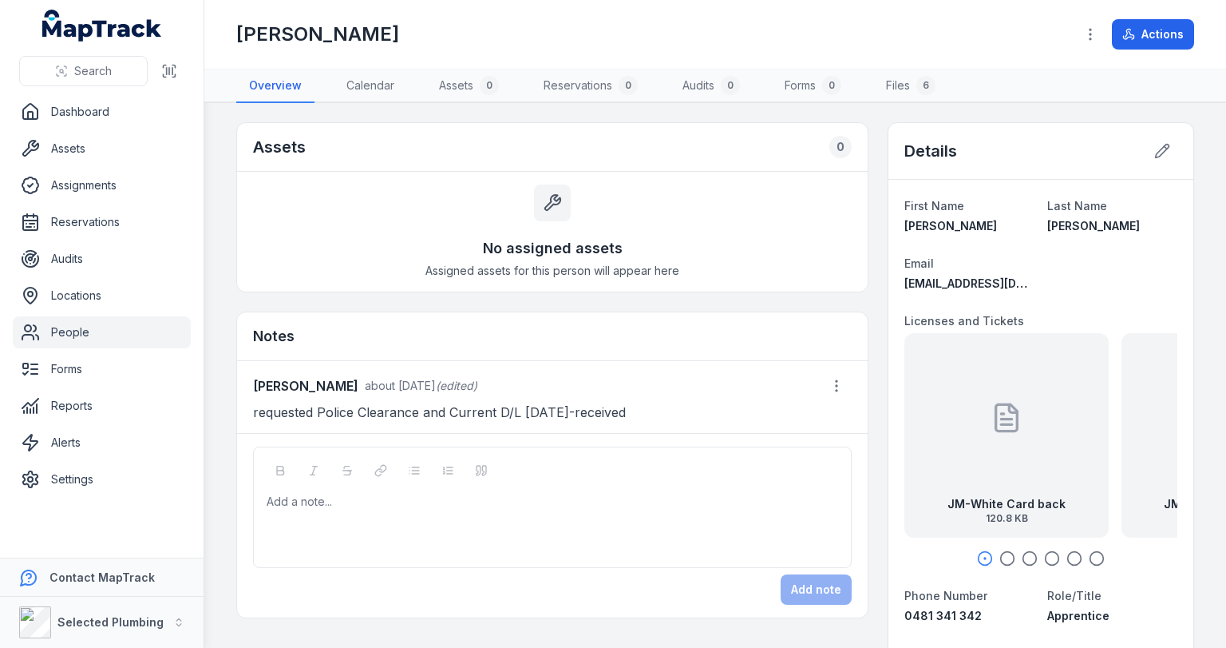
click at [1001, 419] on icon at bounding box center [1006, 419] width 10 height 0
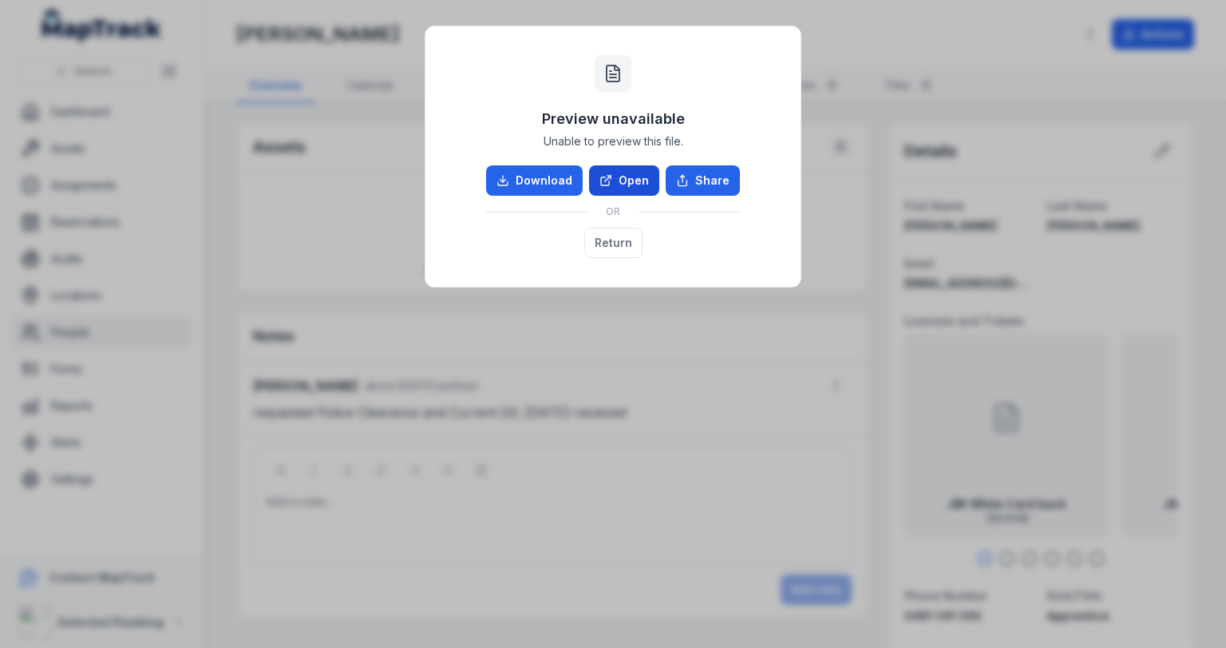
click at [619, 172] on link "Open" at bounding box center [624, 180] width 70 height 30
click at [604, 242] on button "Return" at bounding box center [613, 243] width 58 height 30
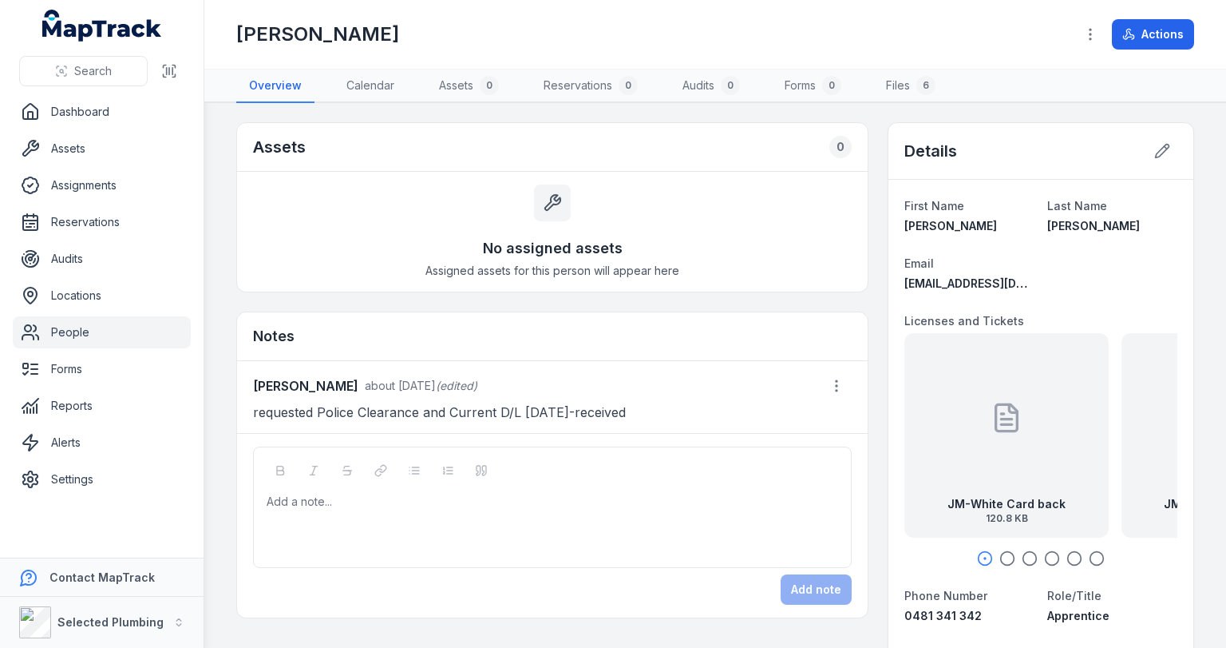
click at [329, 527] on div "Add a note..." at bounding box center [553, 525] width 572 height 64
click at [418, 498] on span "**********" at bounding box center [363, 501] width 109 height 11
click at [802, 580] on button "Add note" at bounding box center [816, 589] width 71 height 30
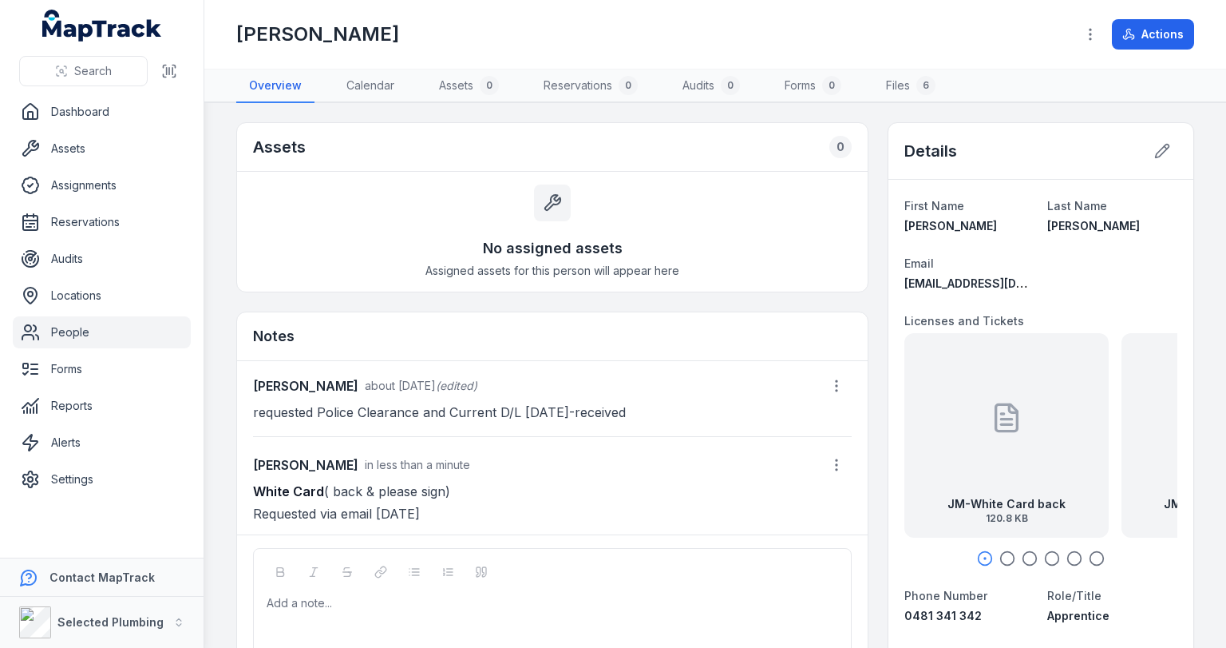
click at [77, 326] on link "People" at bounding box center [102, 332] width 178 height 32
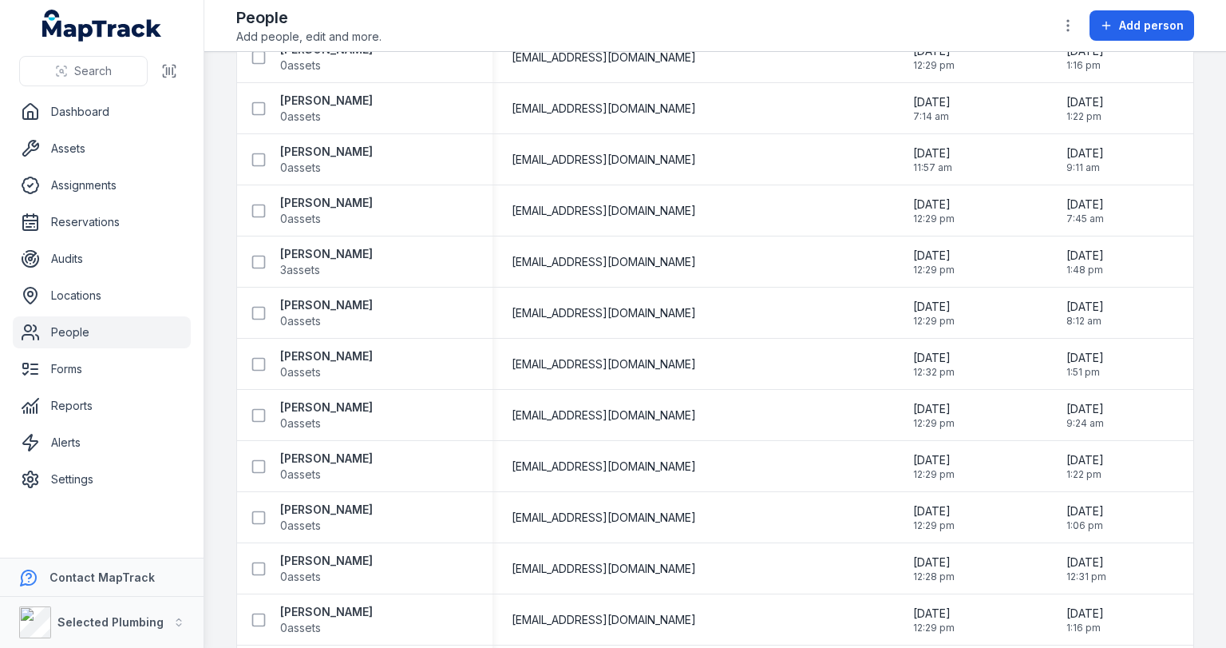
scroll to position [2427, 0]
click at [307, 402] on strong "[PERSON_NAME]" at bounding box center [326, 406] width 93 height 16
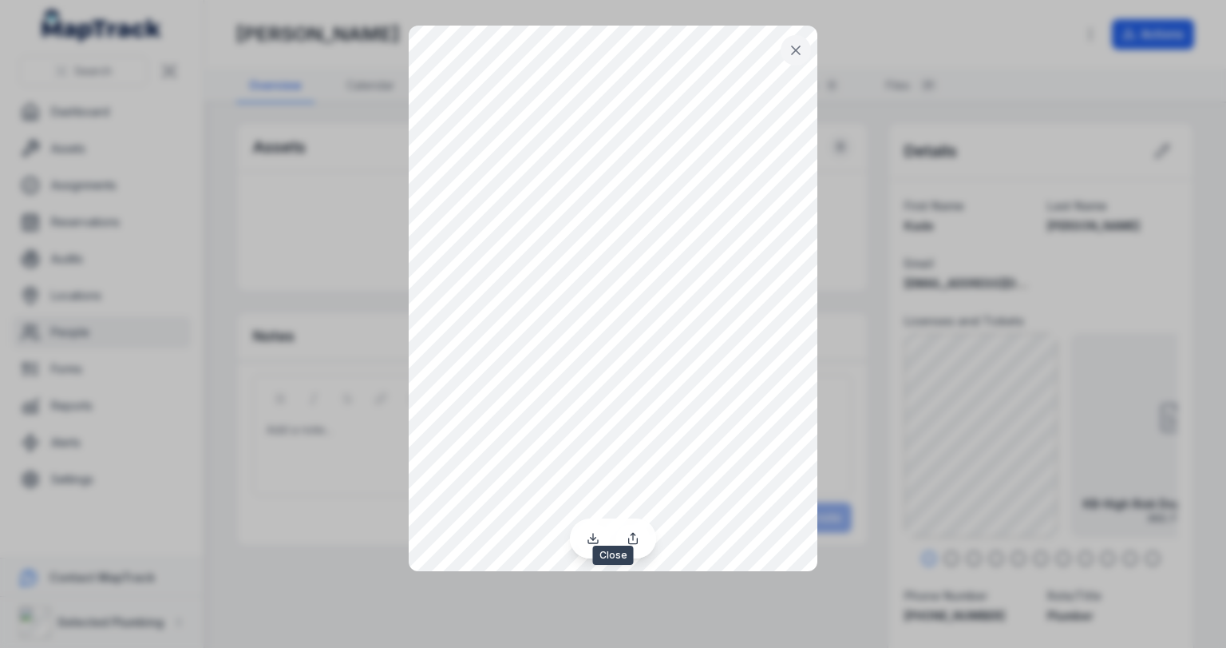
click at [794, 48] on icon at bounding box center [796, 50] width 8 height 8
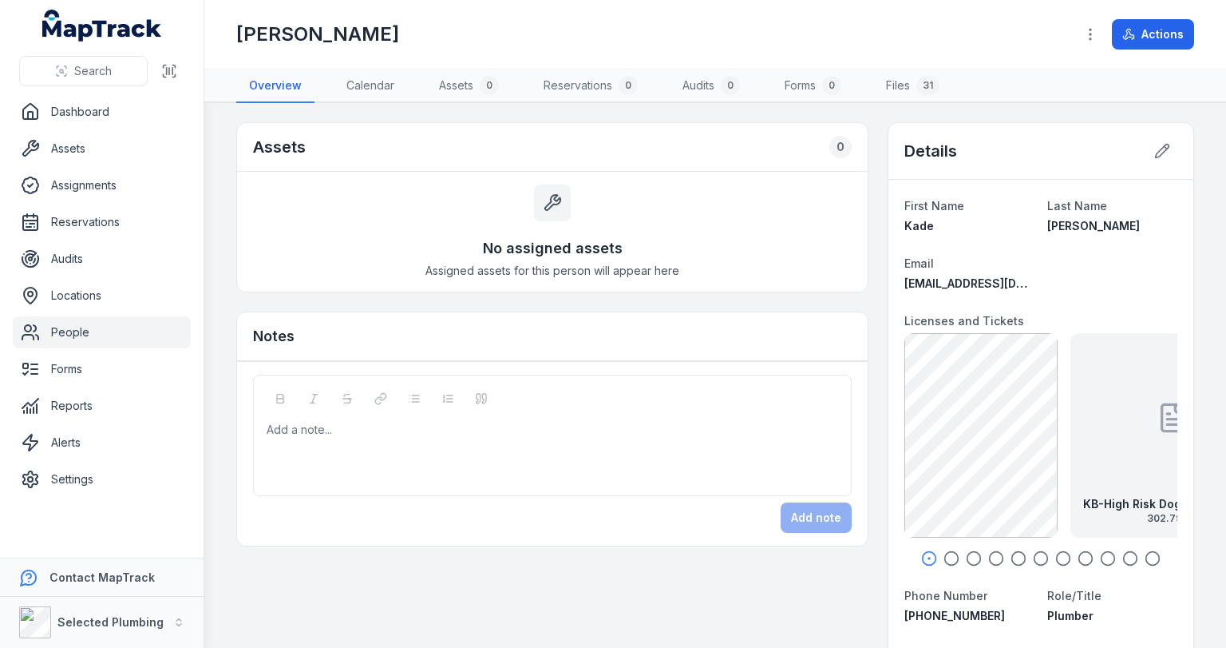
click at [946, 556] on icon "button" at bounding box center [952, 558] width 16 height 16
click at [1047, 454] on div at bounding box center [1040, 418] width 32 height 144
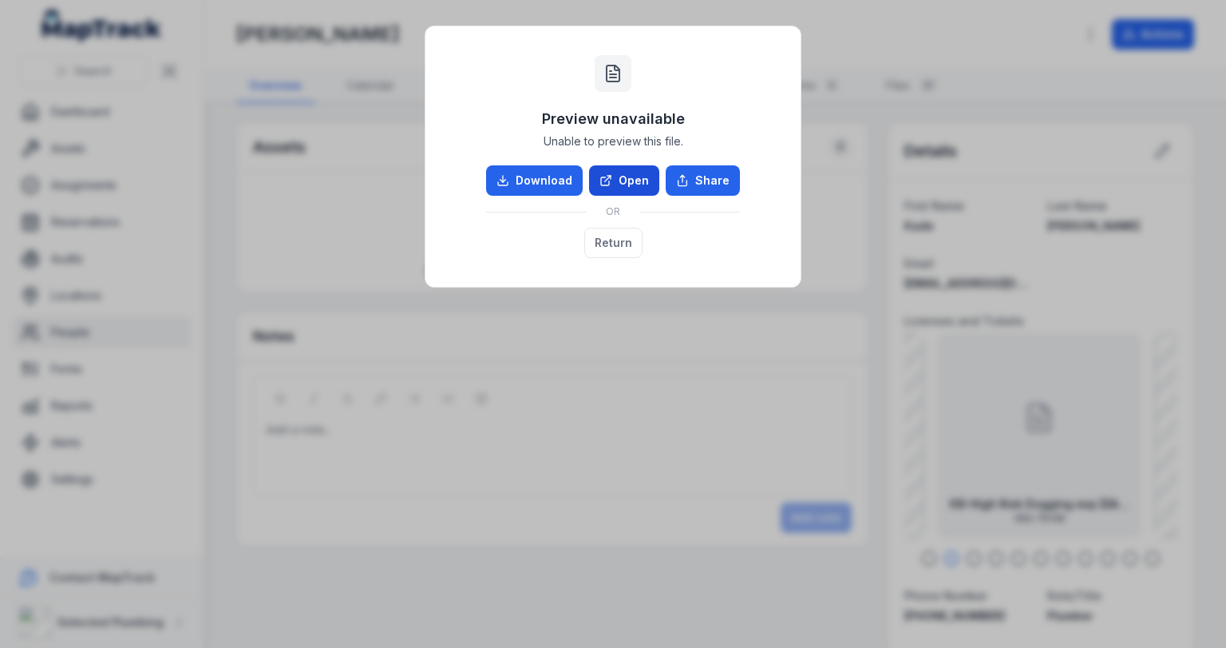
click at [632, 179] on link "Open" at bounding box center [624, 180] width 70 height 30
click at [624, 249] on button "Return" at bounding box center [613, 243] width 58 height 30
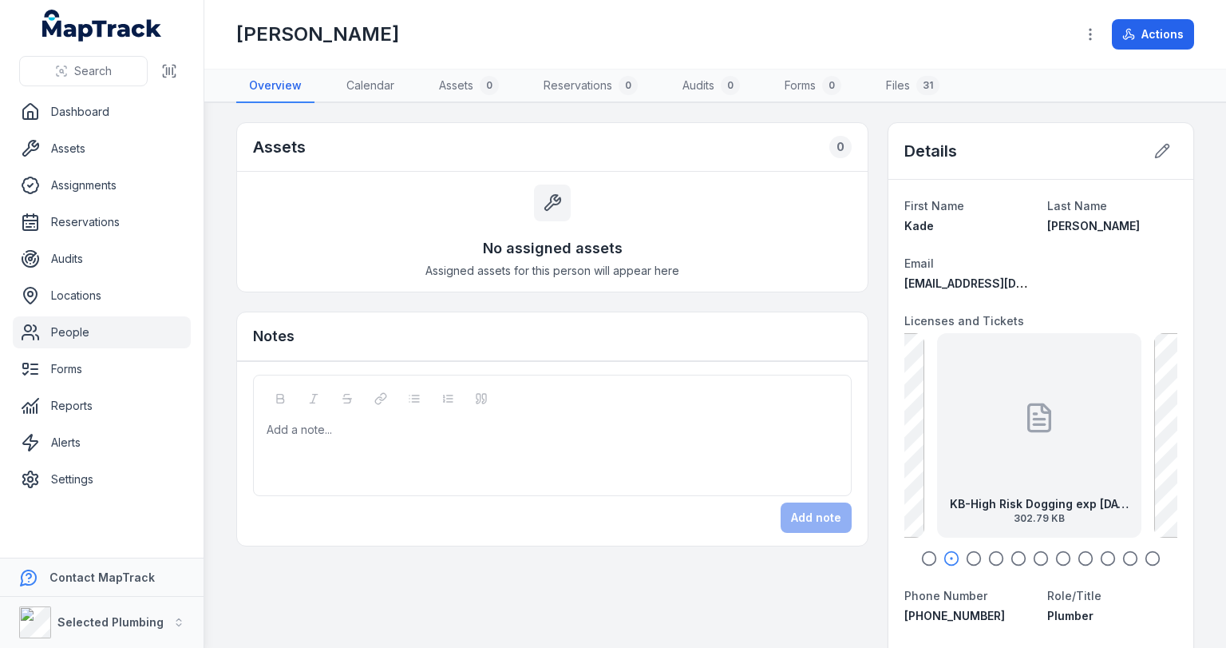
click at [967, 557] on icon "button" at bounding box center [974, 558] width 16 height 16
click at [989, 553] on icon "button" at bounding box center [996, 558] width 16 height 16
click at [1012, 553] on icon "button" at bounding box center [1019, 558] width 16 height 16
click at [1037, 553] on icon "button" at bounding box center [1041, 558] width 16 height 16
click at [1058, 556] on icon "button" at bounding box center [1064, 558] width 16 height 16
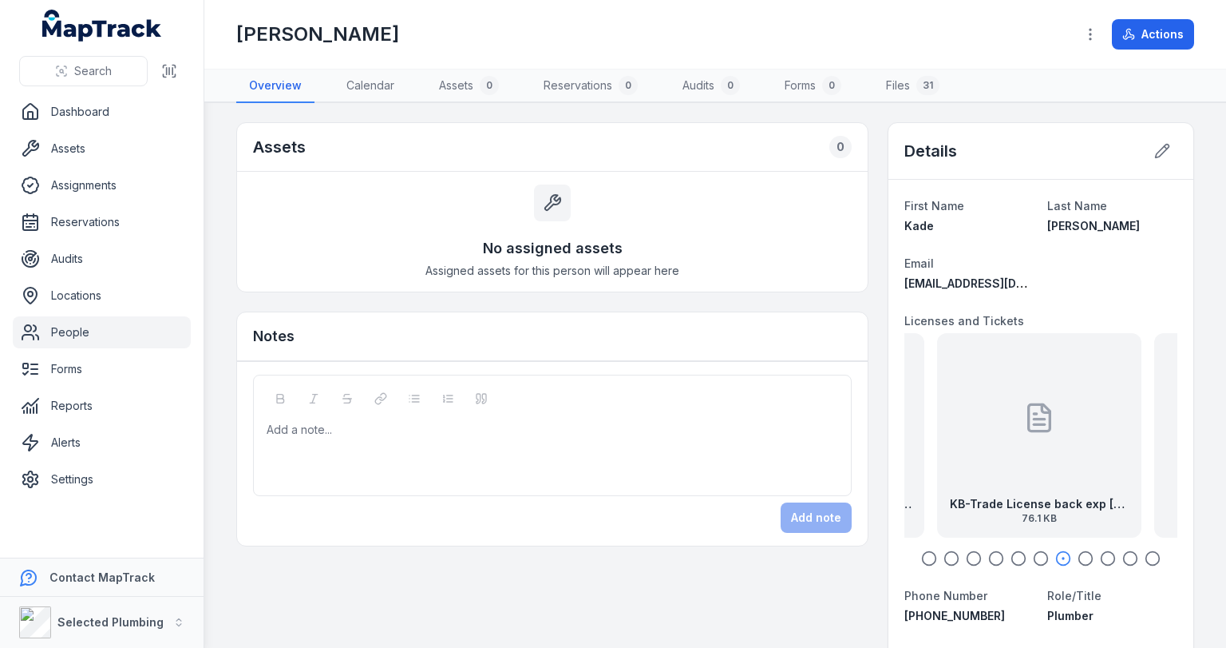
click at [1080, 553] on icon "button" at bounding box center [1086, 558] width 16 height 16
click at [60, 329] on link "People" at bounding box center [102, 332] width 178 height 32
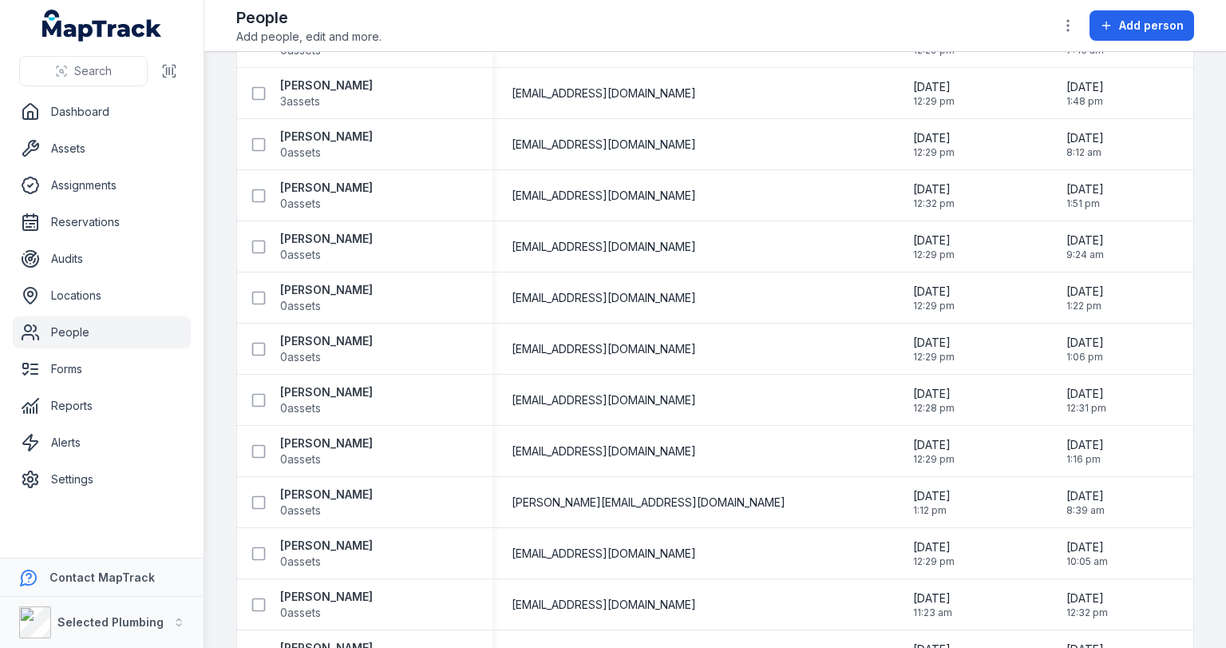
scroll to position [2596, 0]
click at [361, 291] on strong "[PERSON_NAME]" at bounding box center [326, 289] width 93 height 16
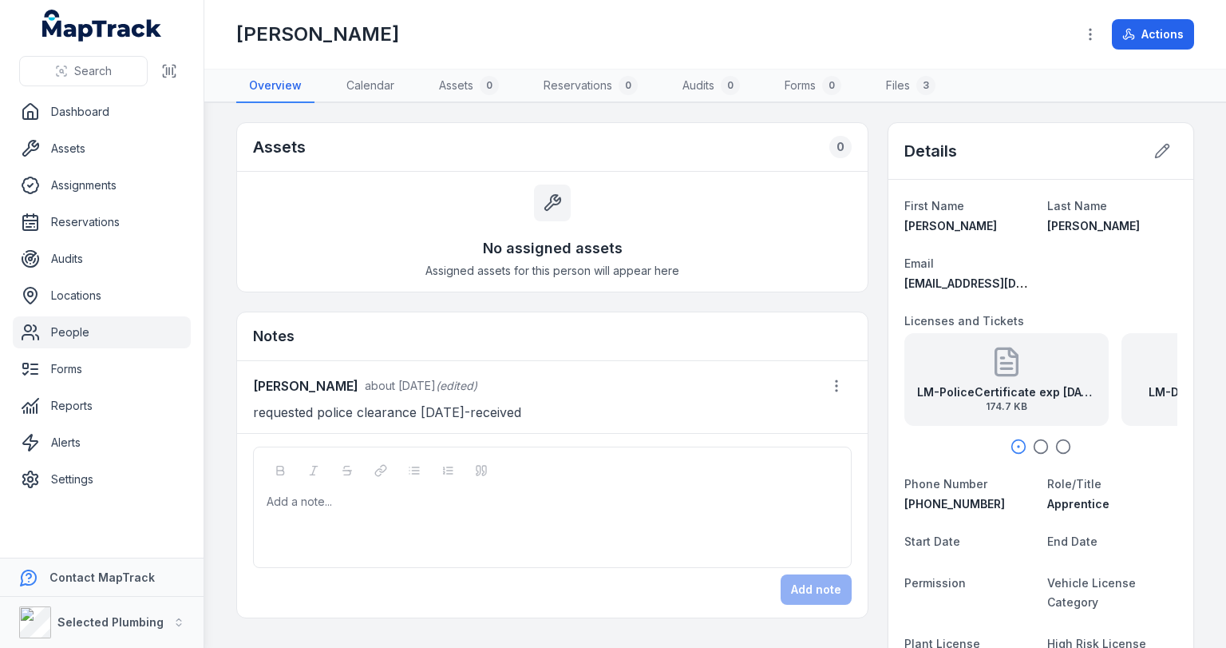
click at [1036, 441] on icon "button" at bounding box center [1041, 446] width 16 height 16
click at [1047, 380] on div "LM-Drivers License [DATE] 837.6 KB" at bounding box center [1039, 379] width 204 height 93
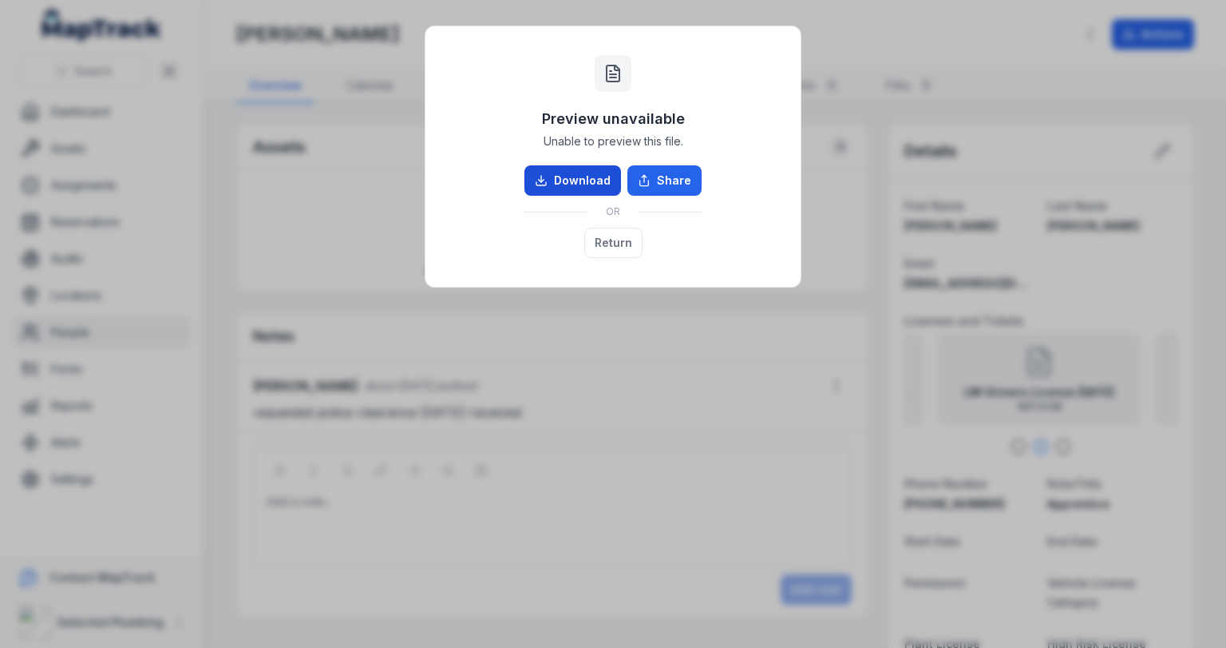
click at [604, 176] on link "Download" at bounding box center [573, 180] width 97 height 30
click at [610, 243] on button "Return" at bounding box center [613, 243] width 58 height 30
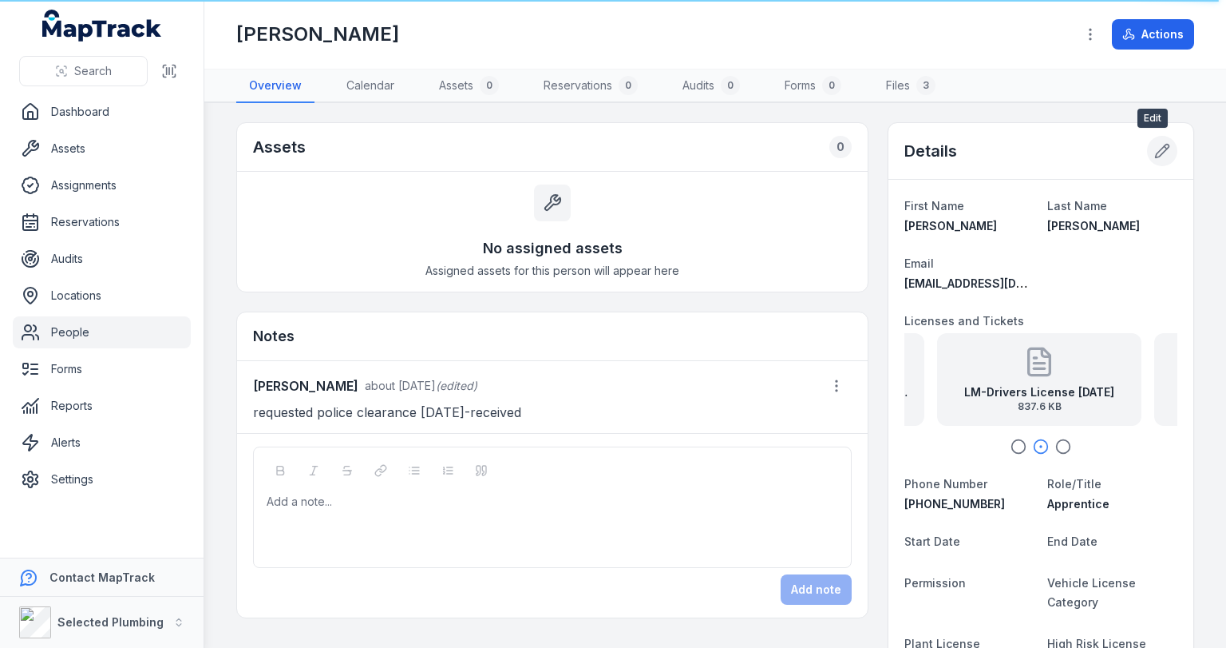
click at [1155, 150] on icon at bounding box center [1163, 151] width 16 height 16
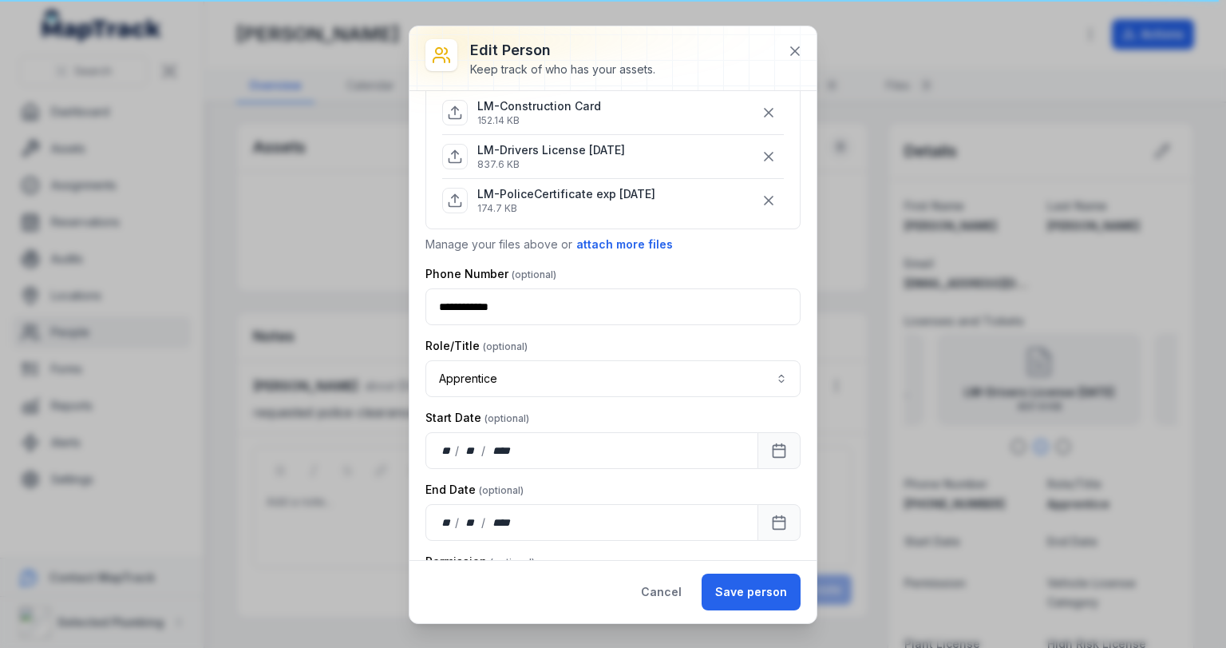
scroll to position [64, 0]
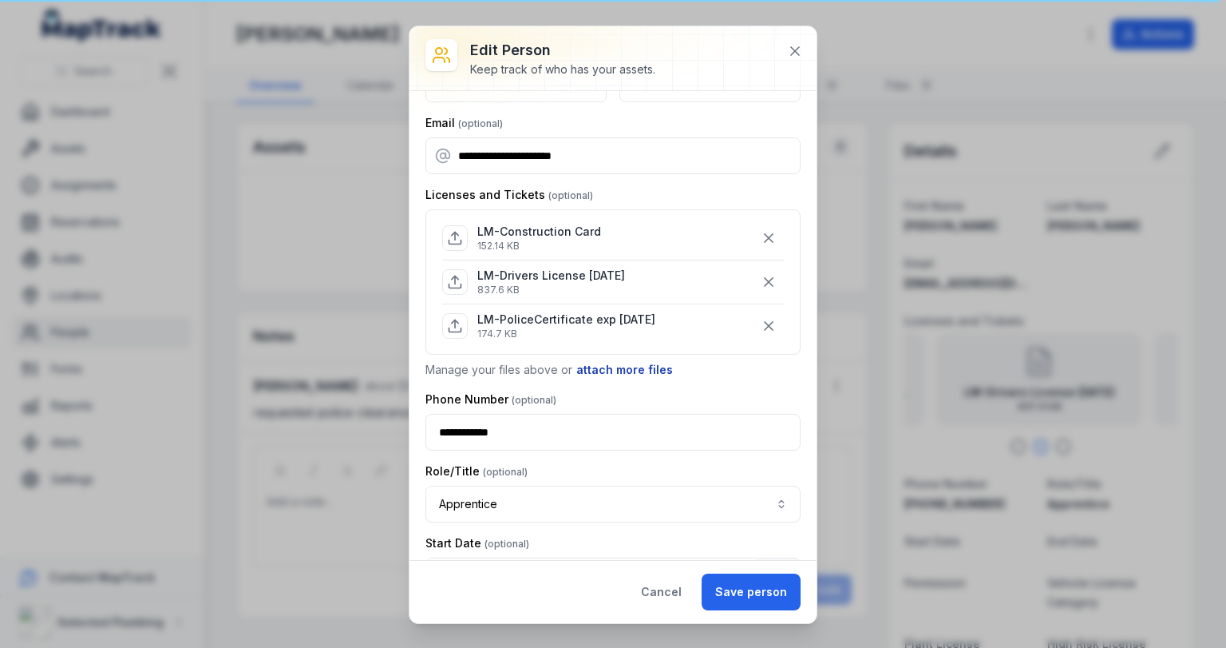
click at [622, 370] on button "attach more files" at bounding box center [625, 370] width 98 height 18
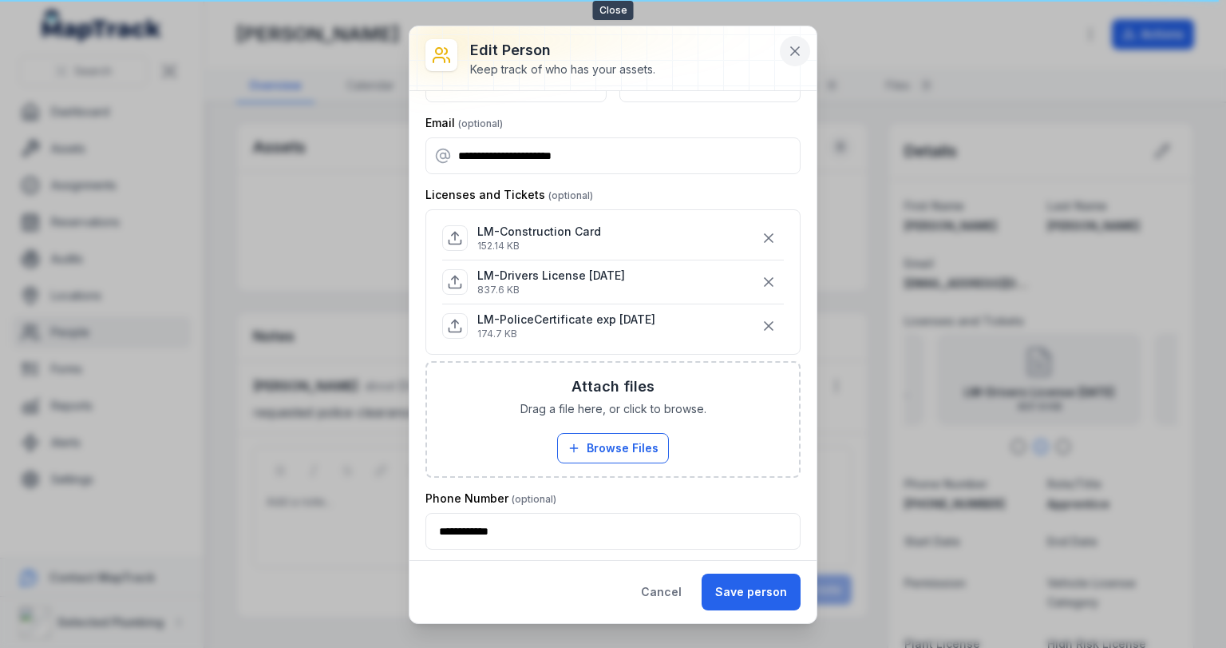
click at [804, 48] on button at bounding box center [795, 51] width 30 height 30
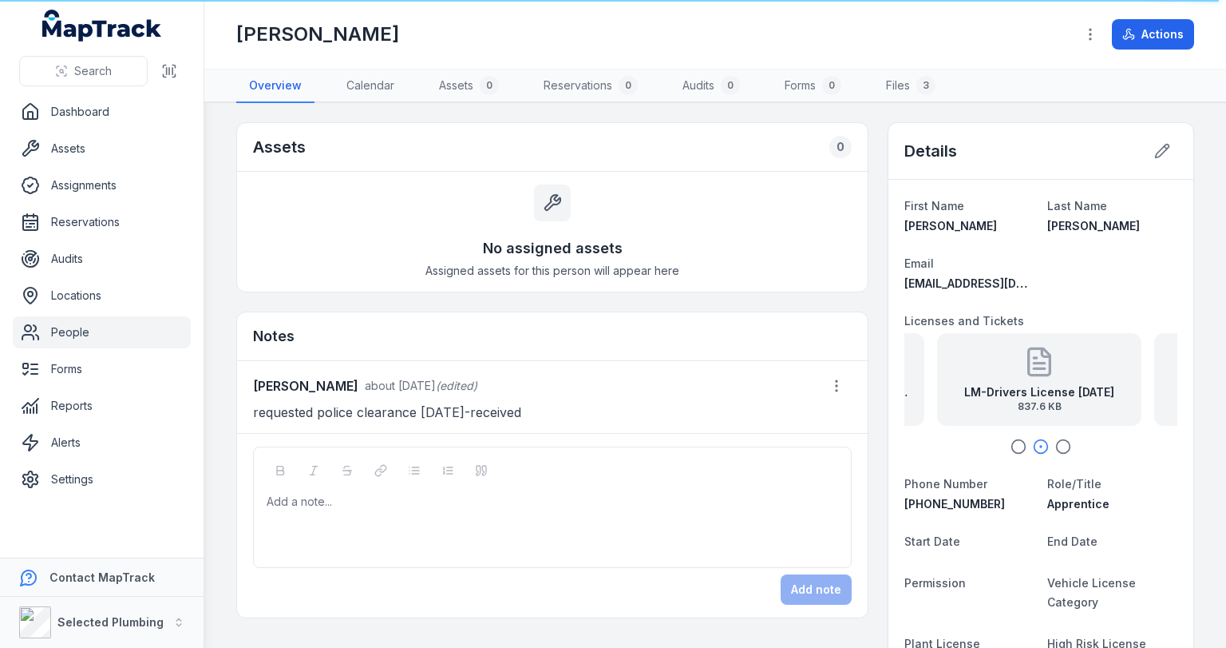
click at [1024, 390] on strong "LM-Drivers License [DATE]" at bounding box center [1040, 392] width 150 height 16
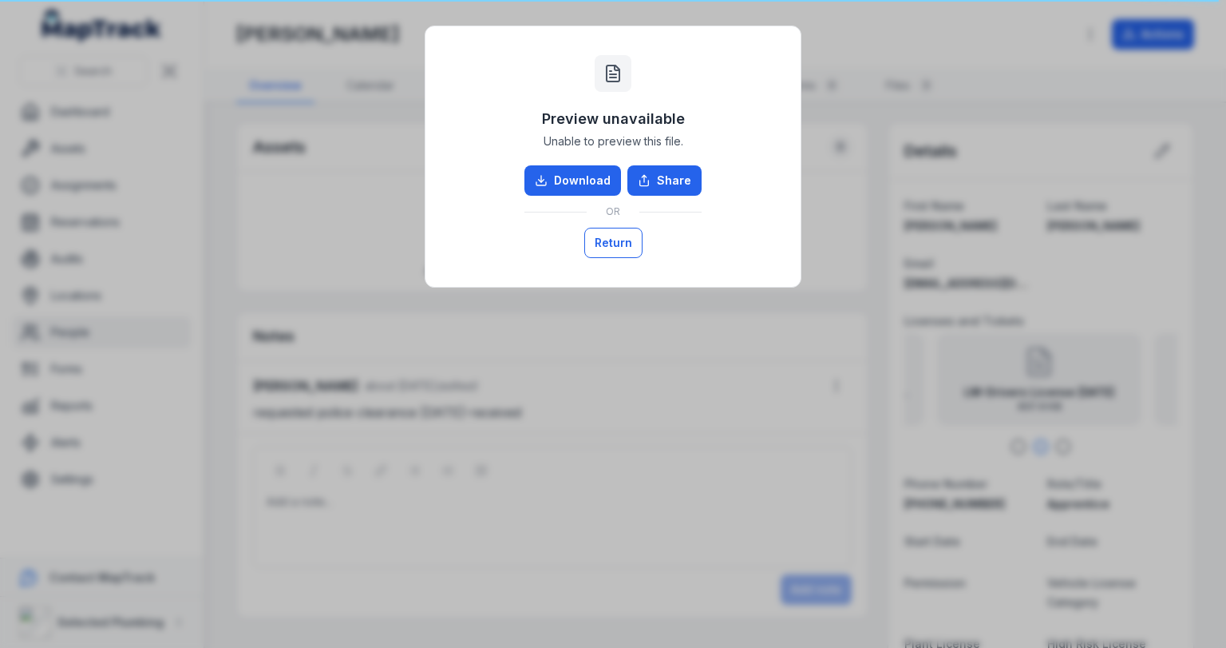
click at [610, 245] on button "Return" at bounding box center [613, 243] width 58 height 30
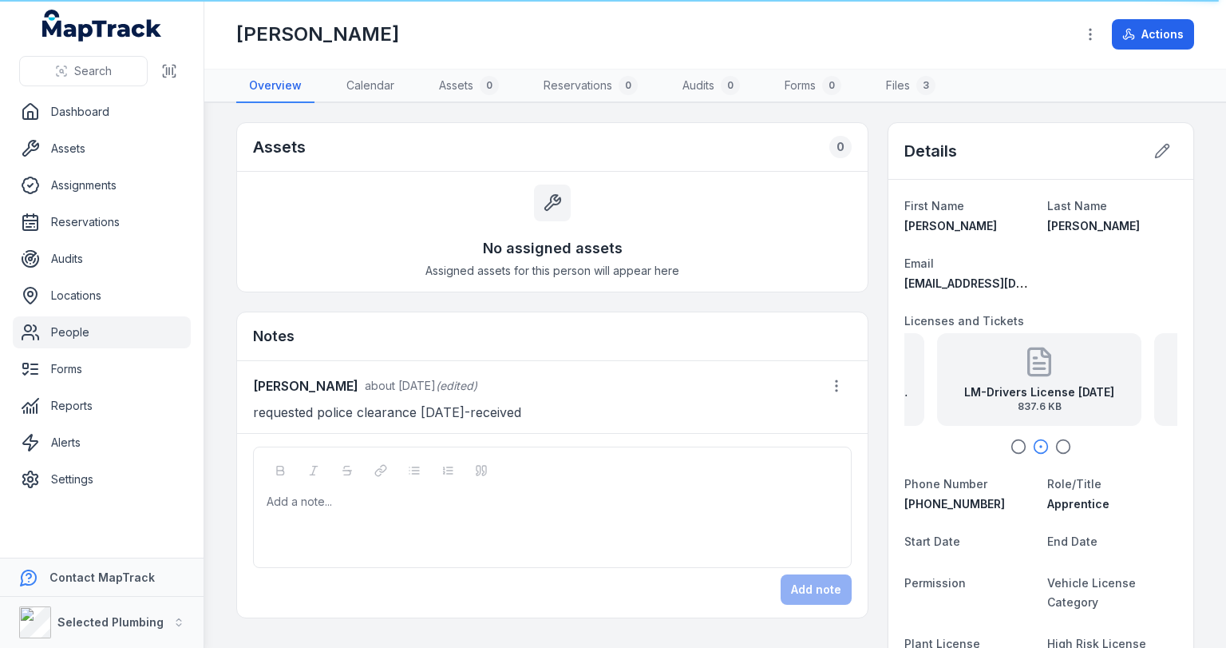
click at [1056, 444] on icon "button" at bounding box center [1064, 446] width 16 height 16
click at [1072, 386] on strong "LM-Construction Card" at bounding box center [1072, 392] width 128 height 16
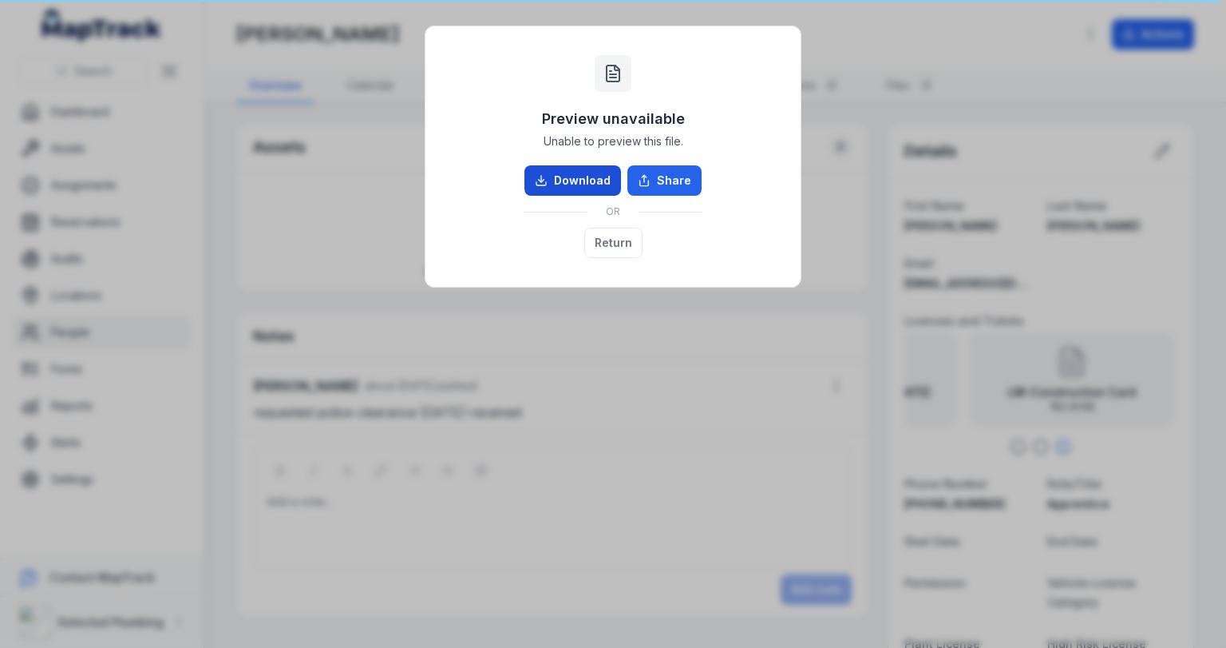
click at [552, 176] on link "Download" at bounding box center [573, 180] width 97 height 30
click at [602, 237] on button "Return" at bounding box center [613, 243] width 58 height 30
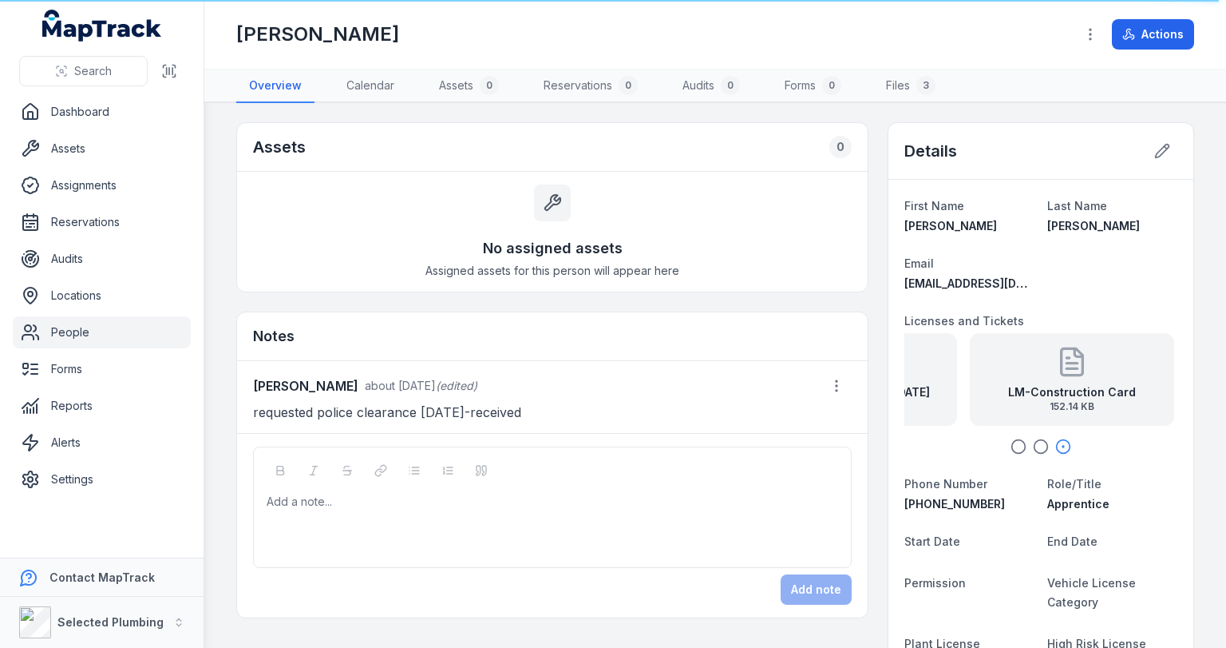
click at [77, 331] on link "People" at bounding box center [102, 332] width 178 height 32
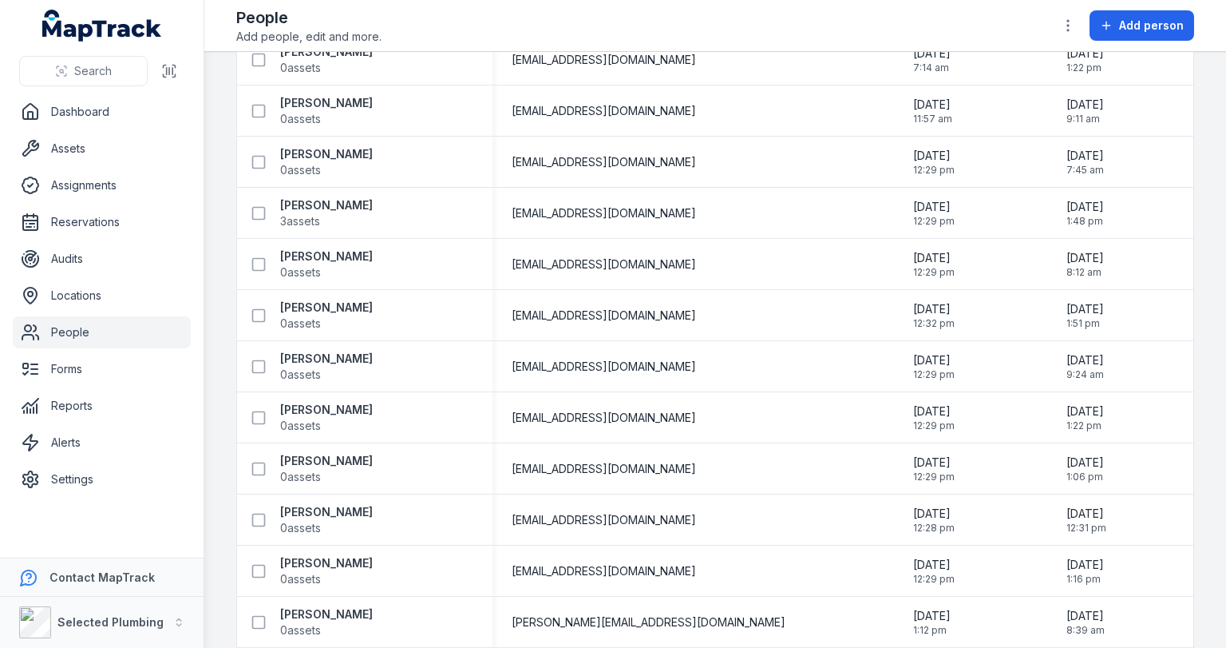
scroll to position [2468, 0]
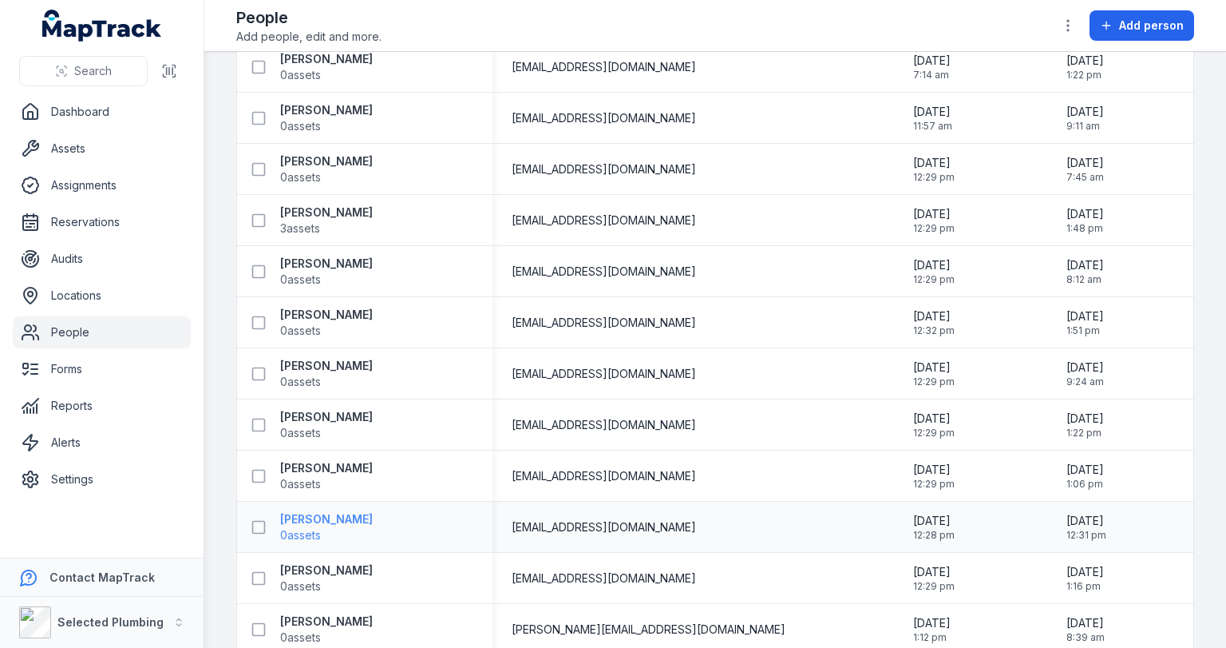
click at [353, 517] on strong "[PERSON_NAME]" at bounding box center [326, 519] width 93 height 16
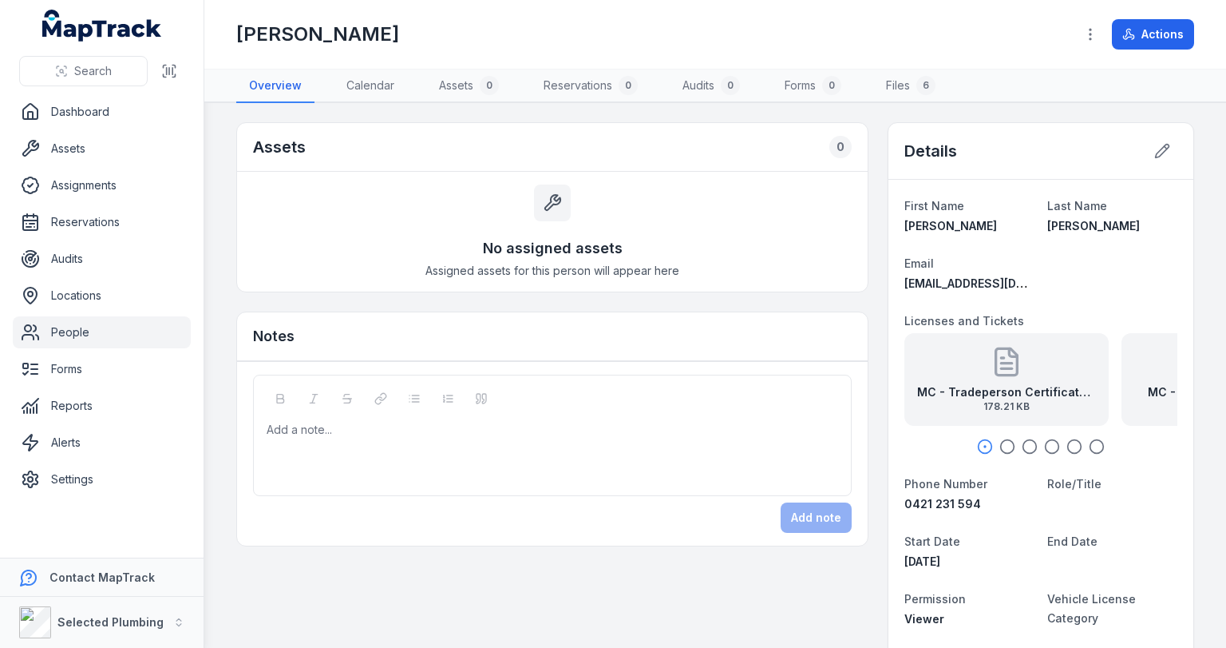
click at [1013, 384] on strong "MC - Tradeperson Certificate Back EXP [DATE]" at bounding box center [1006, 392] width 179 height 16
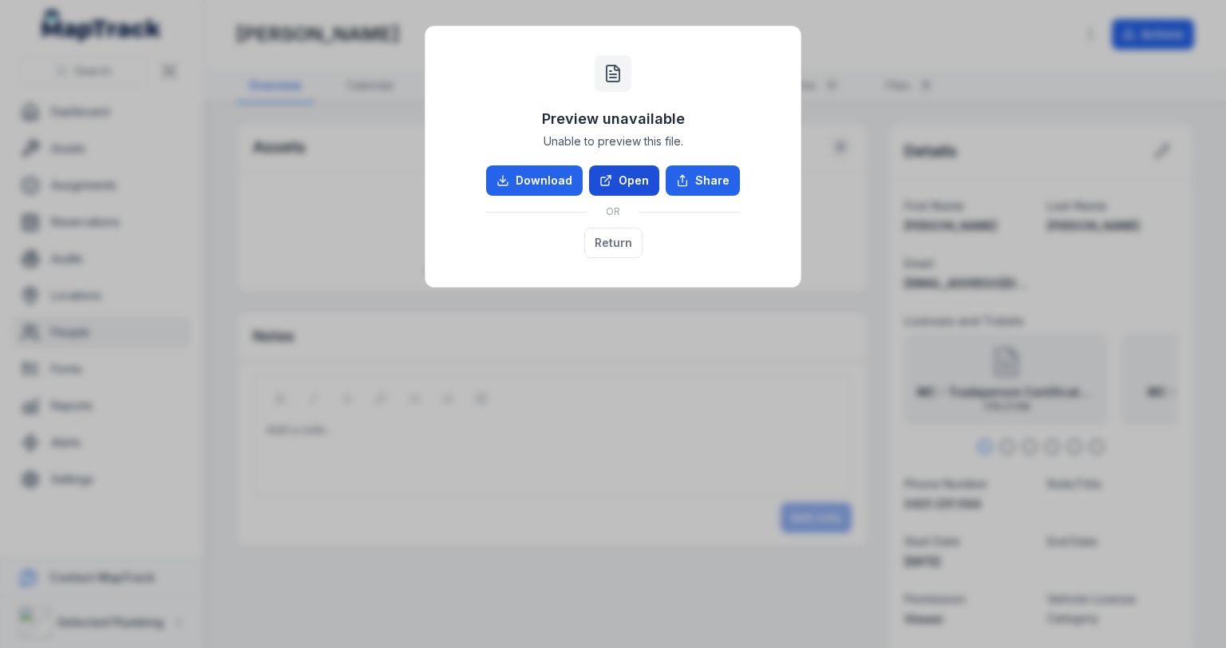
click at [604, 174] on icon at bounding box center [606, 180] width 13 height 13
click at [597, 236] on button "Return" at bounding box center [613, 243] width 58 height 30
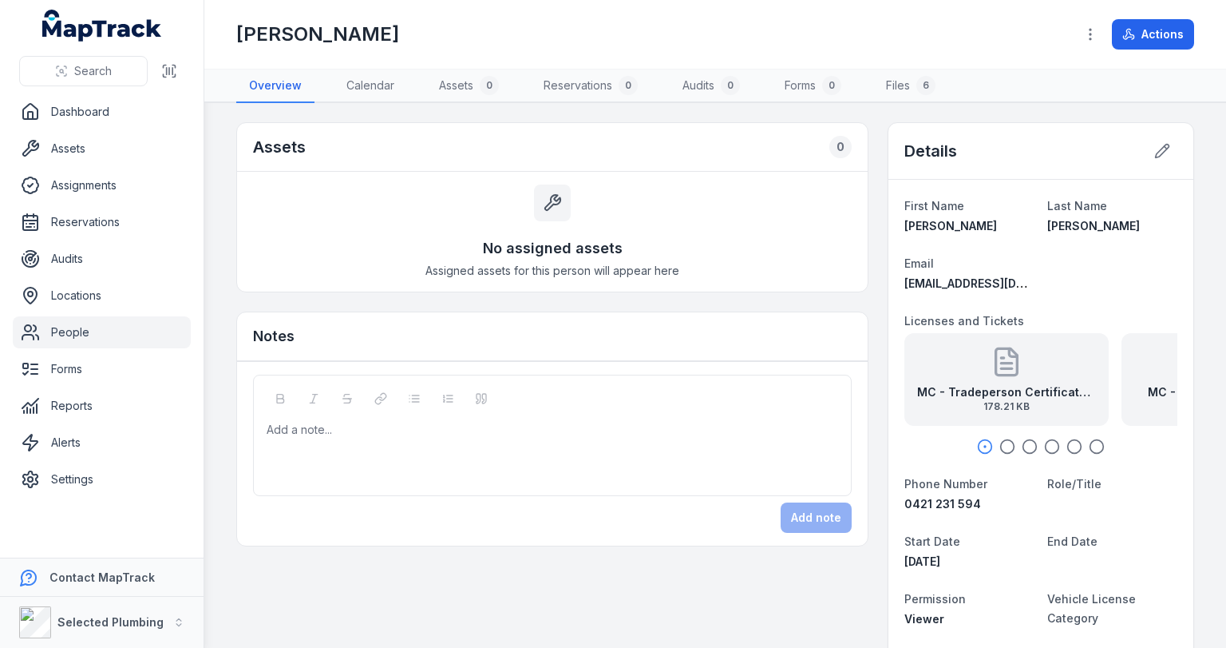
click at [1000, 442] on icon "button" at bounding box center [1008, 446] width 16 height 16
click at [1022, 442] on icon "button" at bounding box center [1030, 446] width 16 height 16
click at [1046, 442] on icon "button" at bounding box center [1052, 446] width 16 height 16
click at [1071, 444] on icon "button" at bounding box center [1075, 446] width 16 height 16
click at [1089, 442] on icon "button" at bounding box center [1097, 446] width 16 height 16
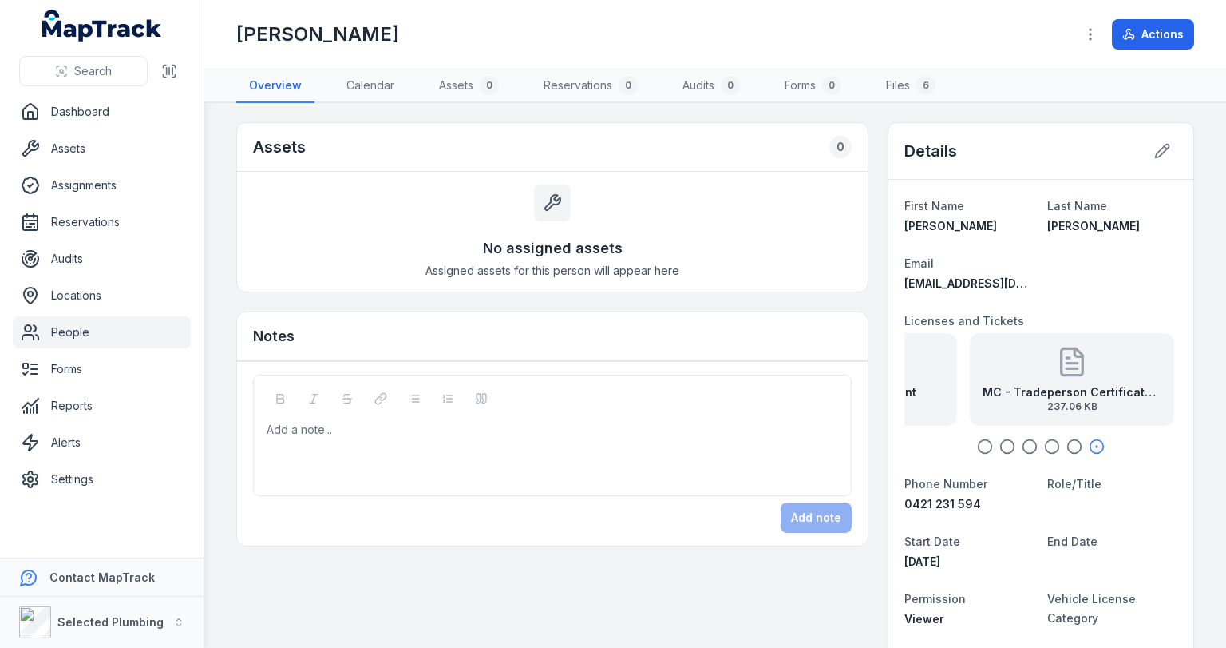
click at [1083, 396] on strong "MC - Tradeperson Certificate Front EXP 20.07.2026" at bounding box center [1072, 392] width 179 height 16
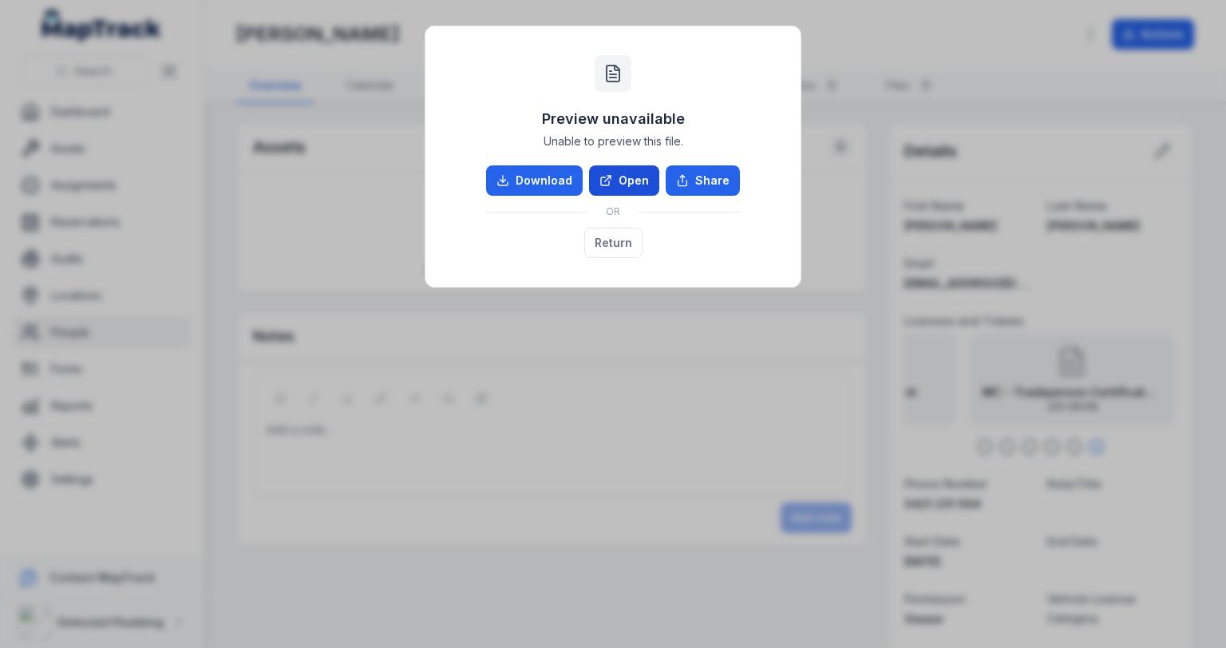
click at [641, 182] on link "Open" at bounding box center [624, 180] width 70 height 30
click at [614, 240] on button "Return" at bounding box center [613, 243] width 58 height 30
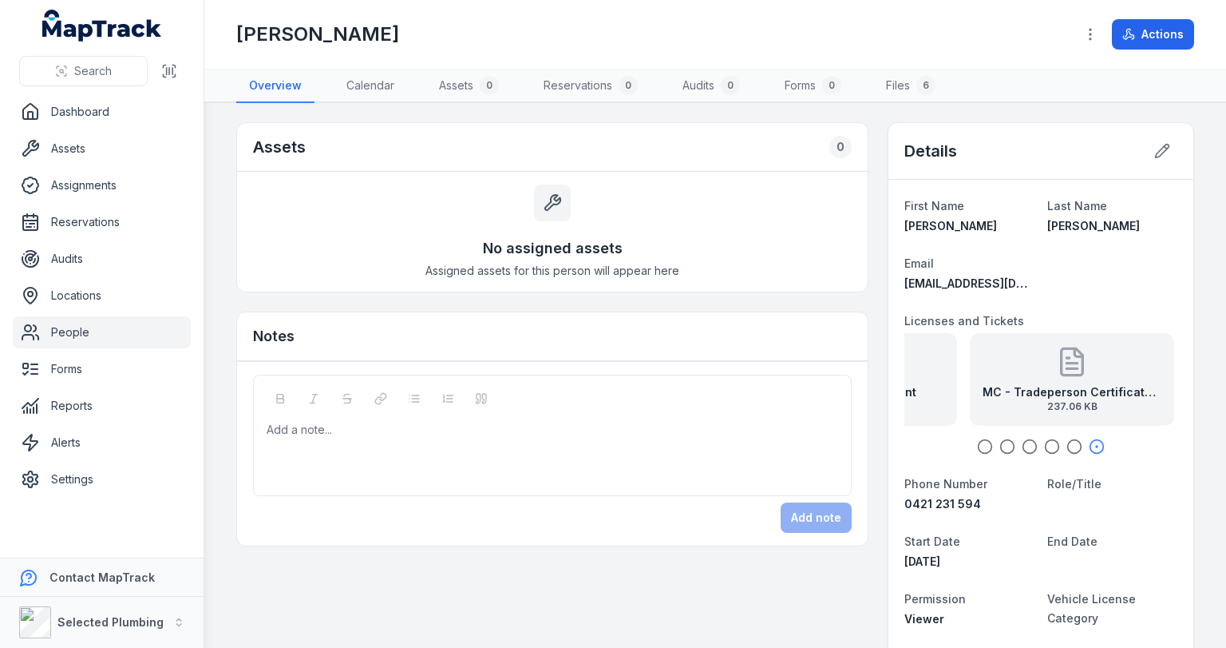
click at [981, 442] on icon "button" at bounding box center [985, 446] width 16 height 16
click at [1001, 442] on icon "button" at bounding box center [1008, 446] width 16 height 16
click at [1095, 447] on circle "button" at bounding box center [1098, 447] width 14 height 14
click at [1155, 147] on icon at bounding box center [1163, 151] width 16 height 16
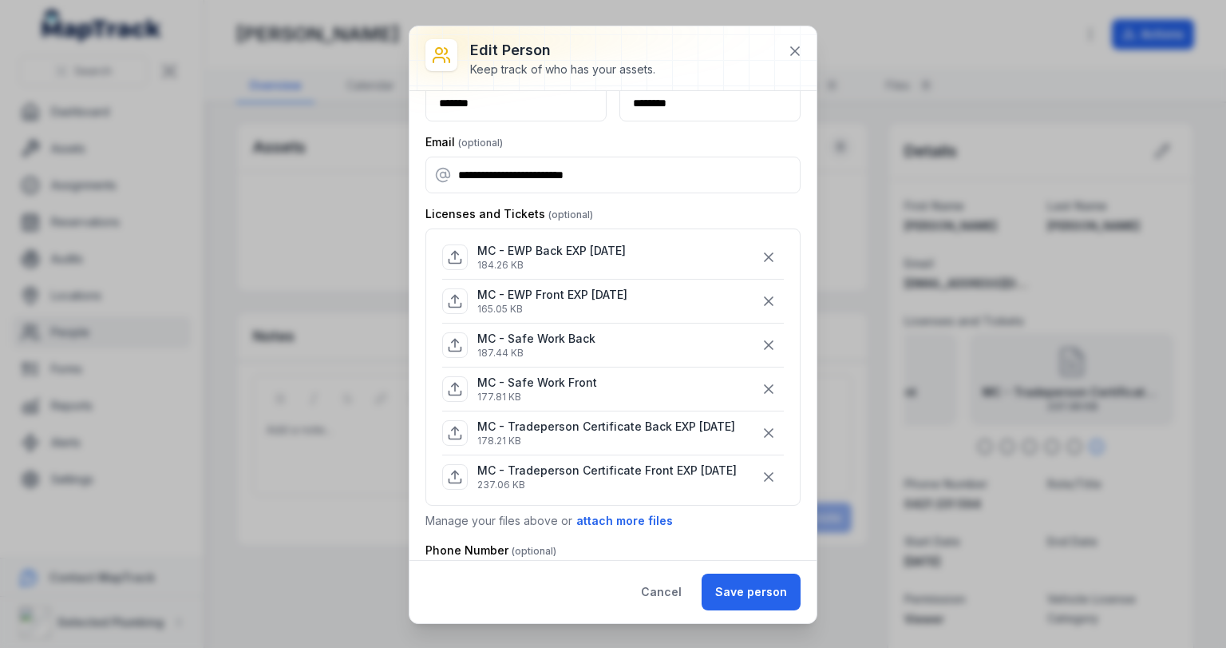
scroll to position [64, 0]
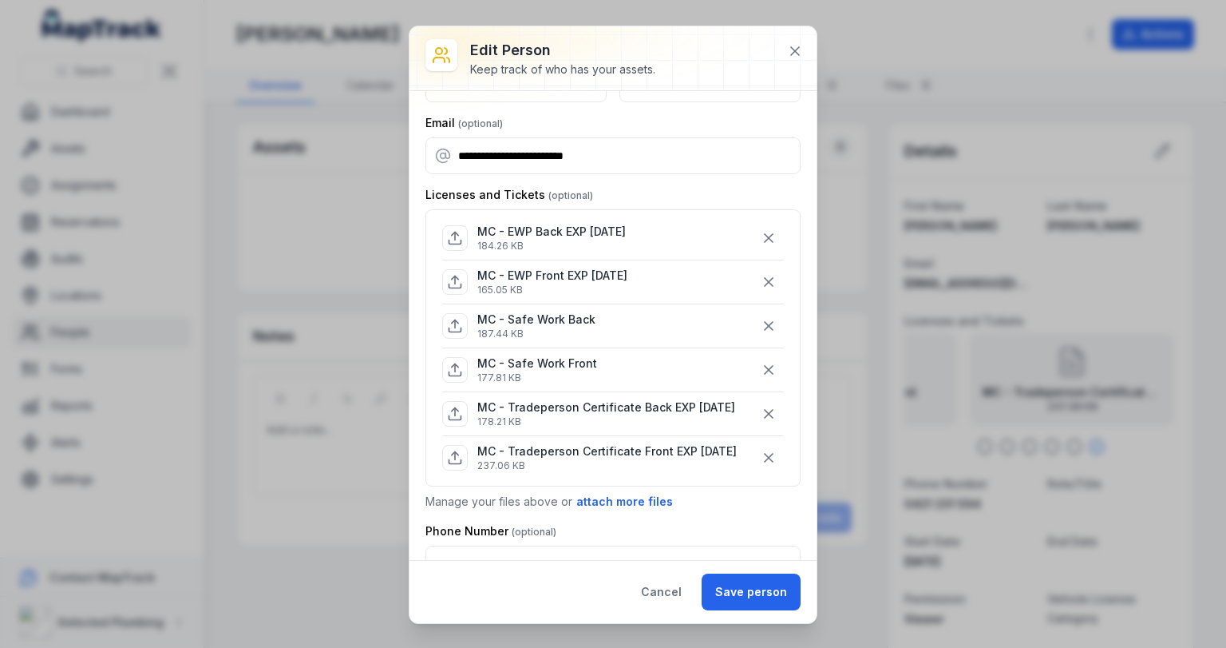
click at [747, 584] on button "Save person" at bounding box center [751, 591] width 99 height 37
